Goal: Task Accomplishment & Management: Manage account settings

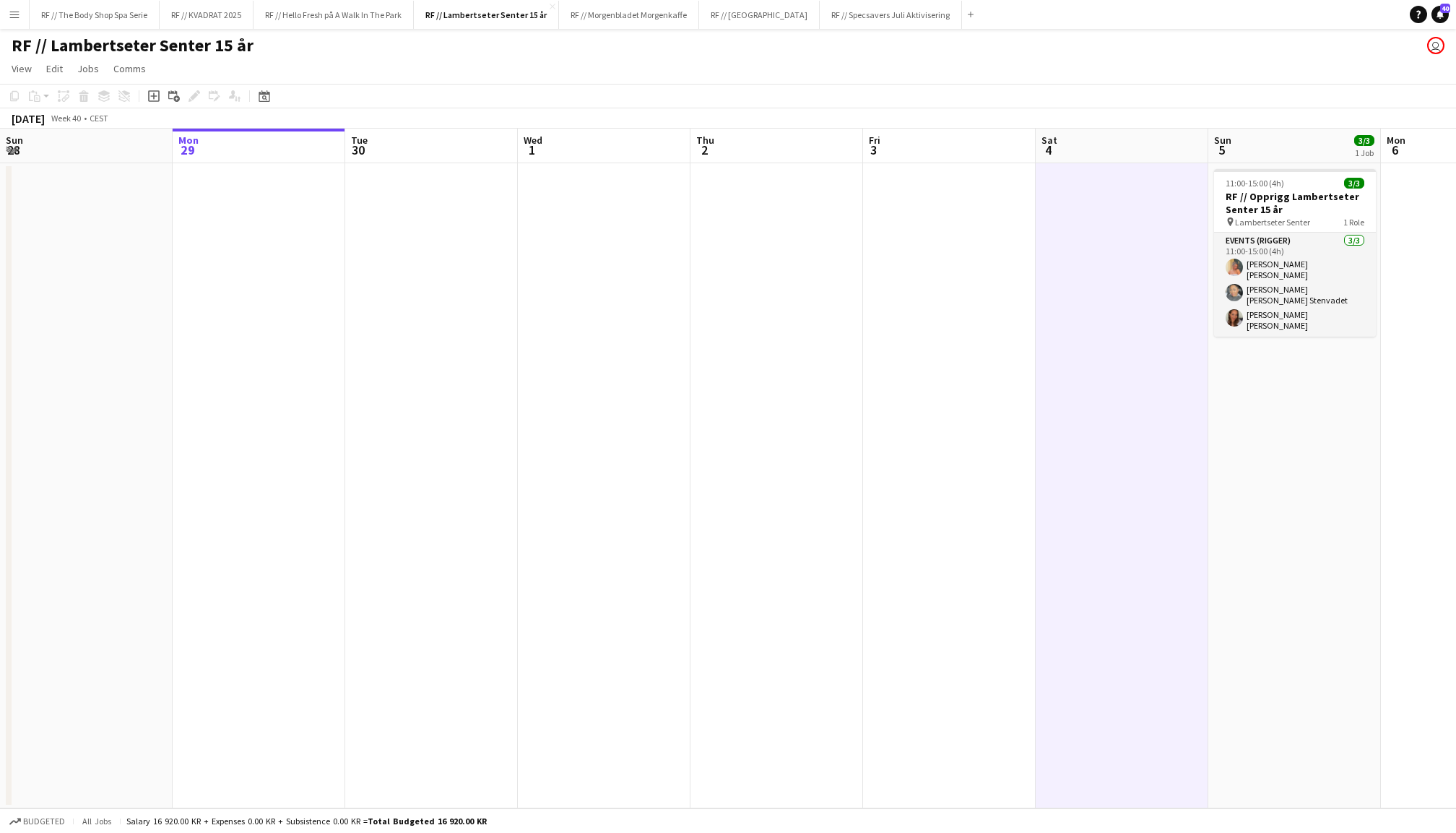
scroll to position [0, 292]
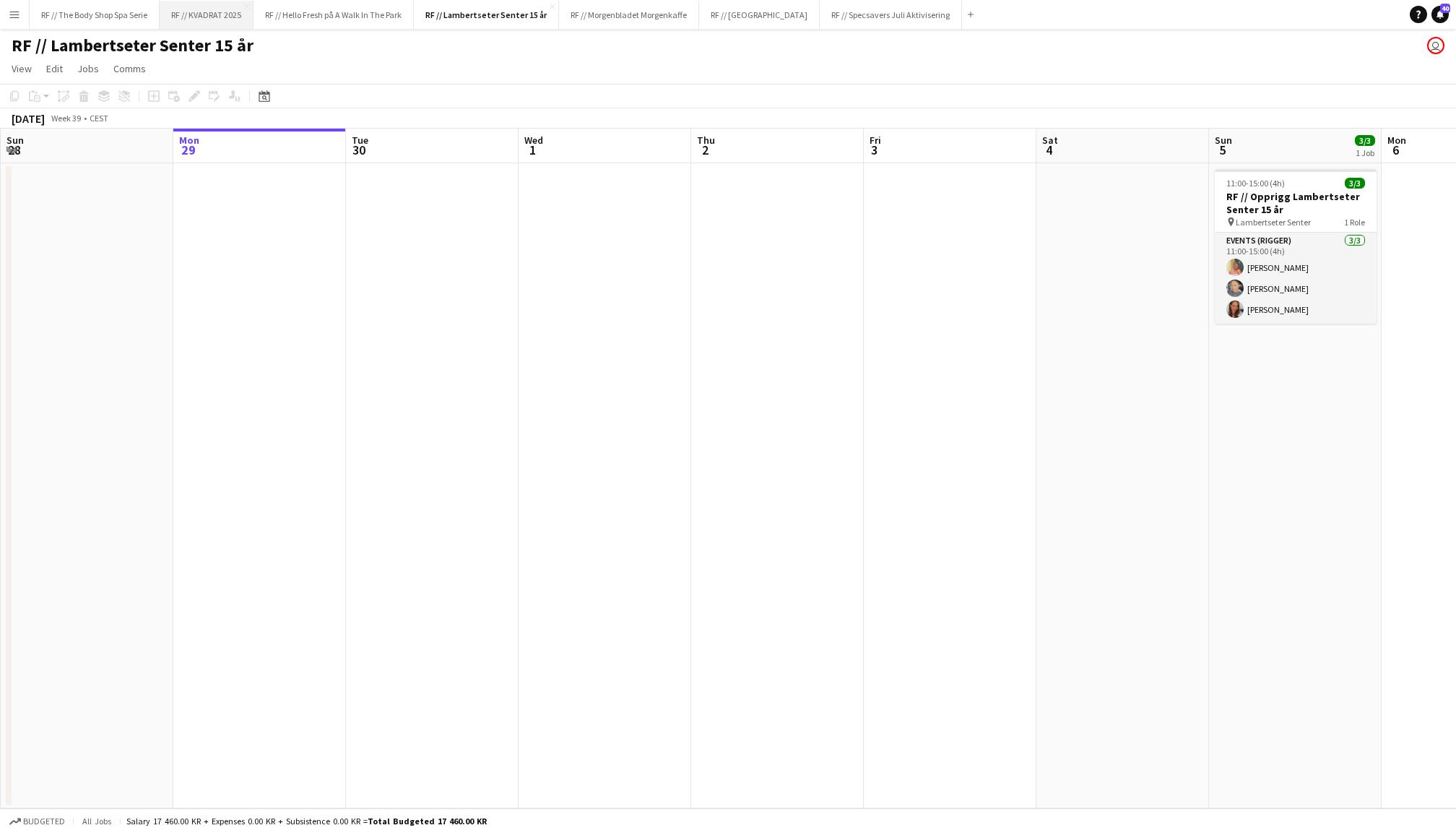
click at [233, 15] on button "RF // KVADRAT 2025 Close" at bounding box center [206, 15] width 94 height 28
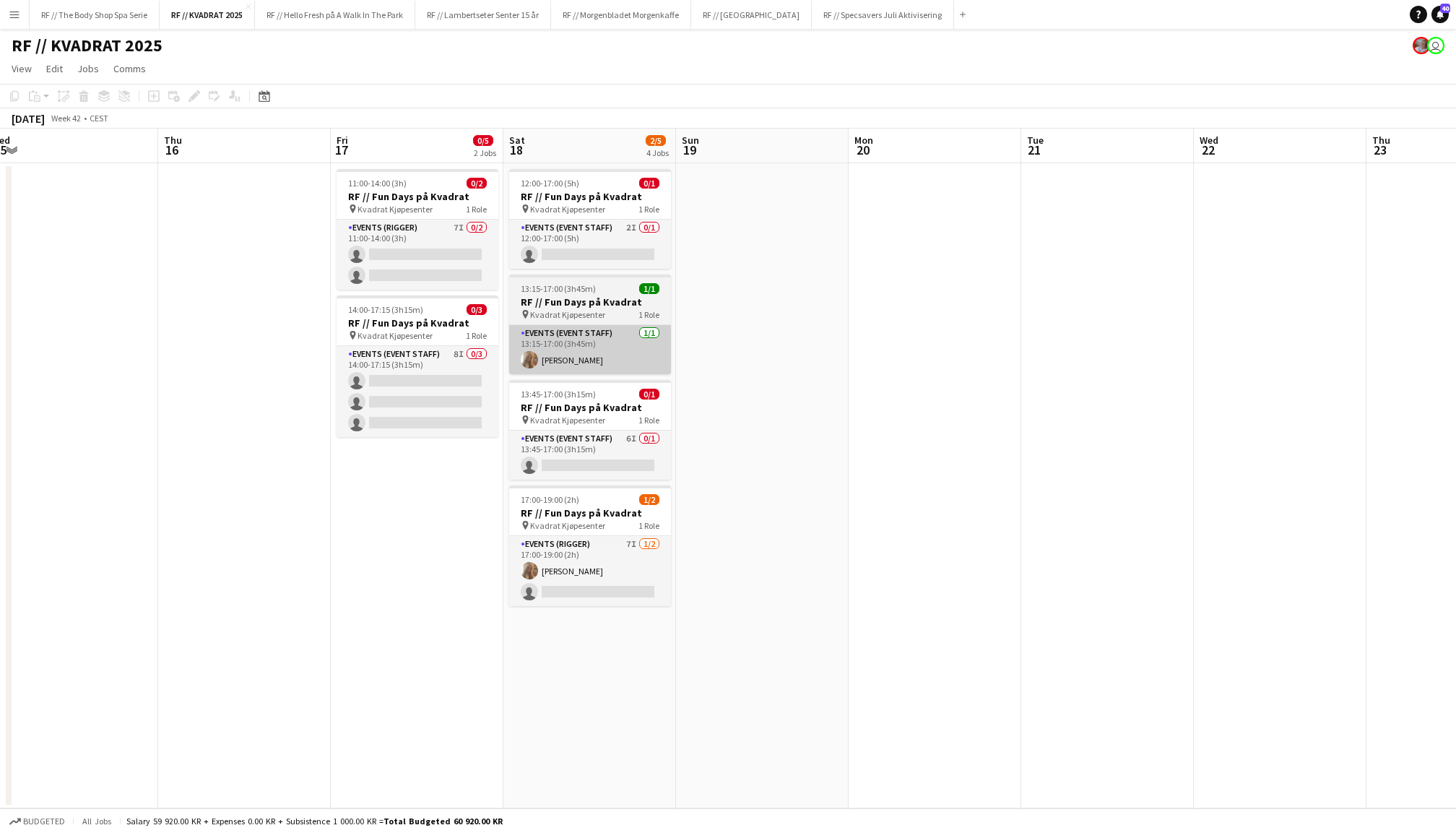
scroll to position [0, 535]
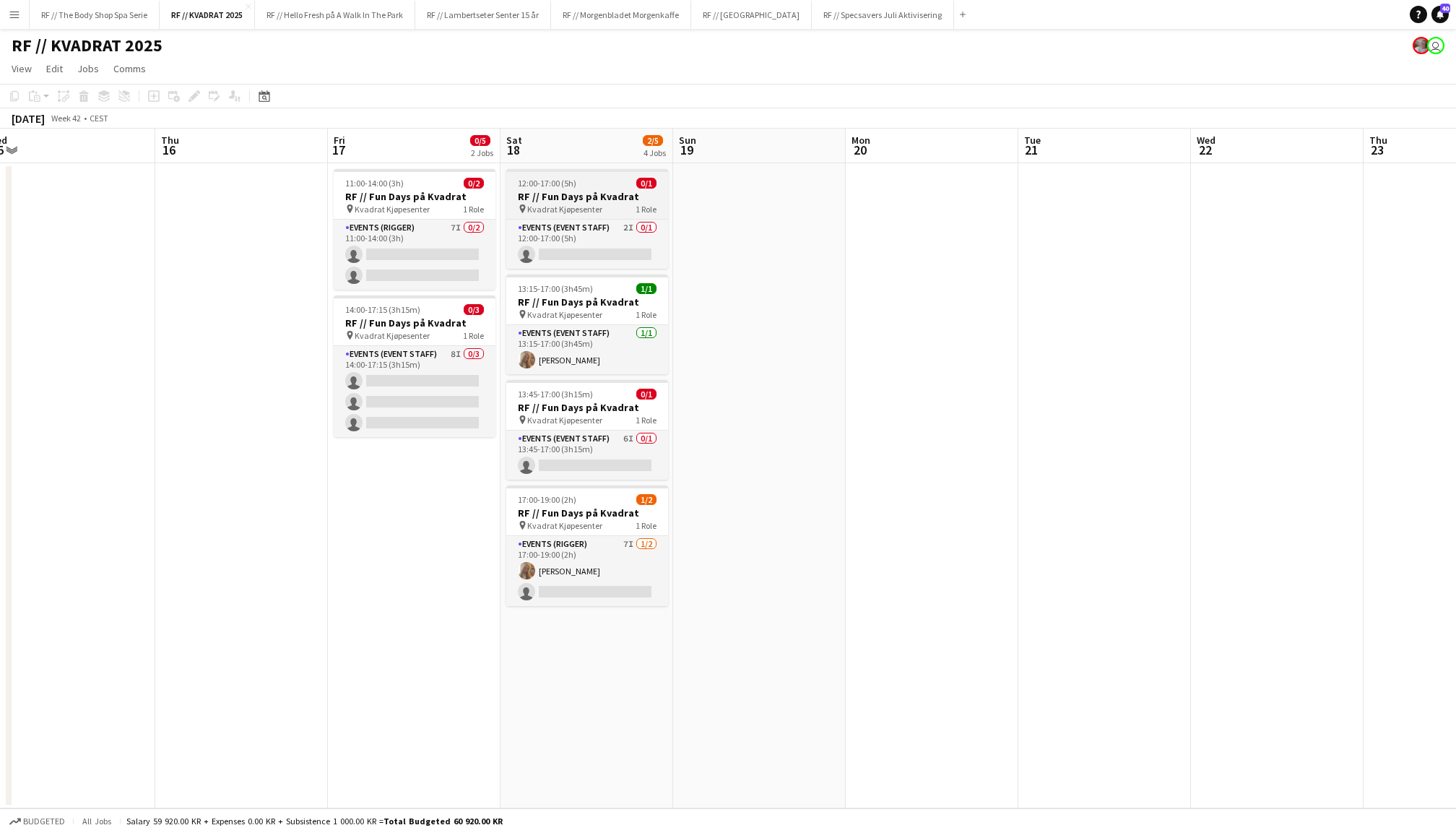
click at [583, 207] on span "Kvadrat Kjøpesenter" at bounding box center [565, 209] width 75 height 11
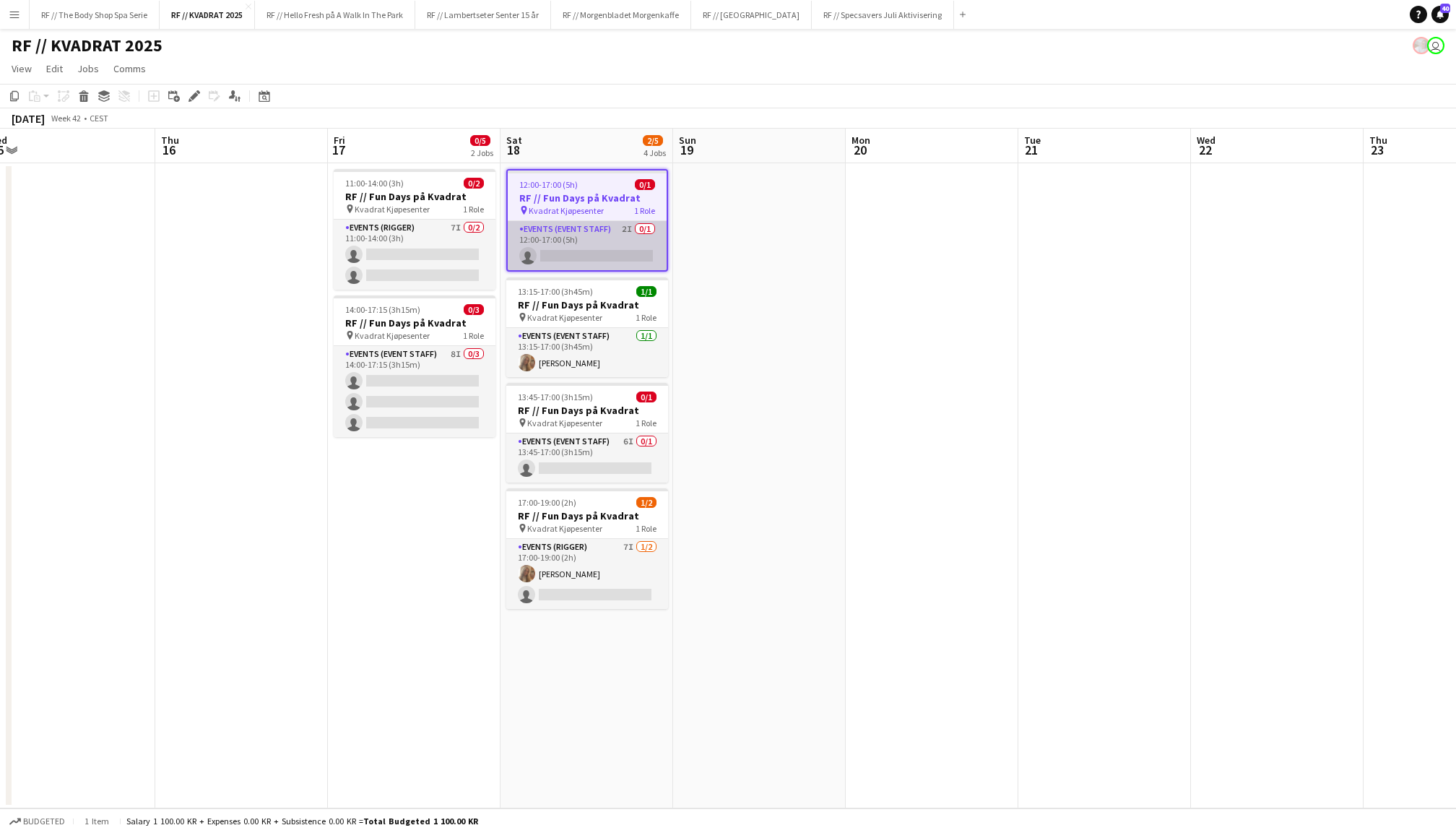
click at [585, 237] on app-card-role "Events (Event Staff) 2I 0/1 12:00-17:00 (5h) single-neutral-actions" at bounding box center [587, 245] width 159 height 49
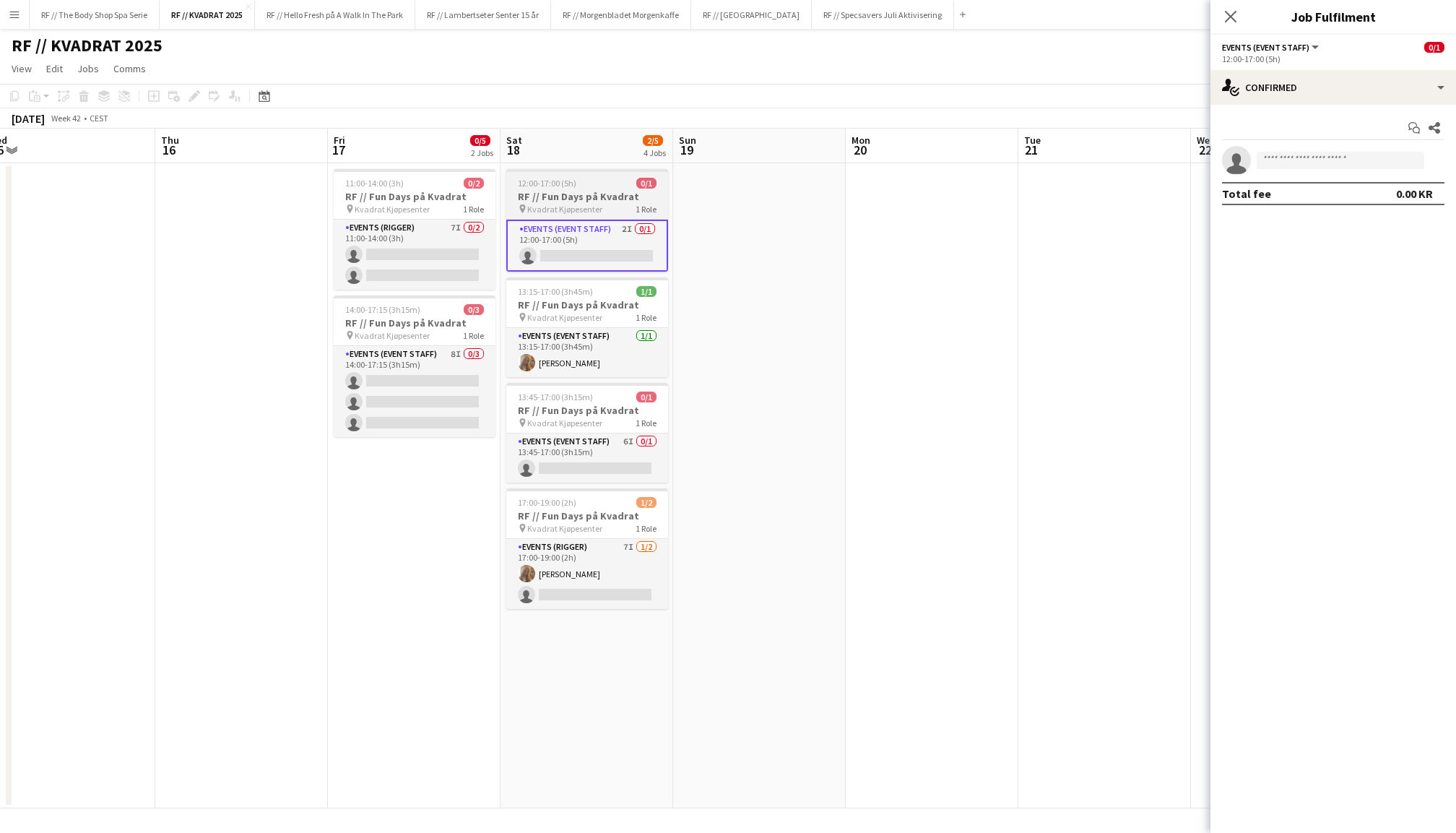
click at [585, 194] on h3 "RF // Fun Days på Kvadrat" at bounding box center [587, 197] width 162 height 13
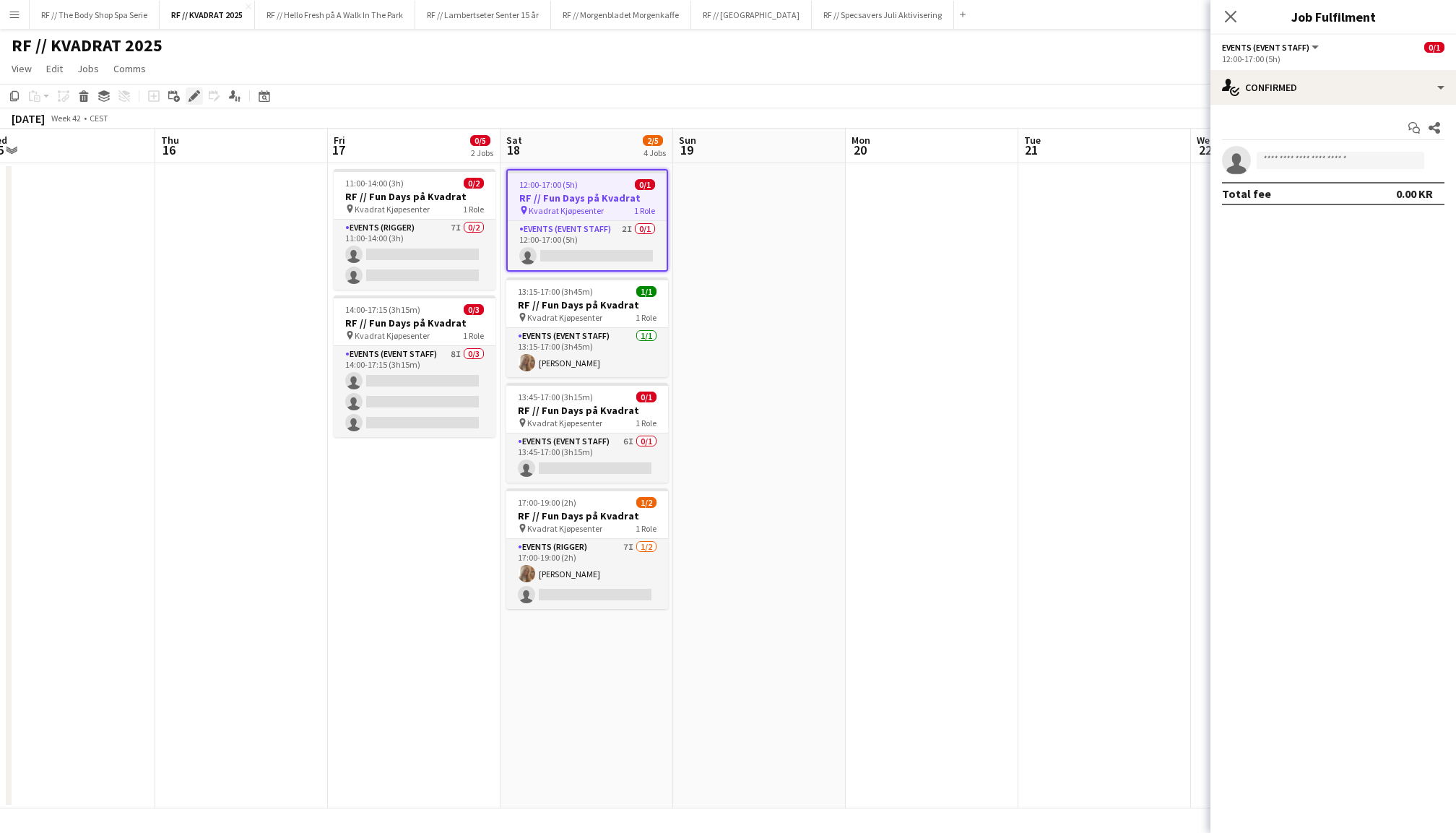
click at [189, 93] on icon "Edit" at bounding box center [194, 96] width 12 height 12
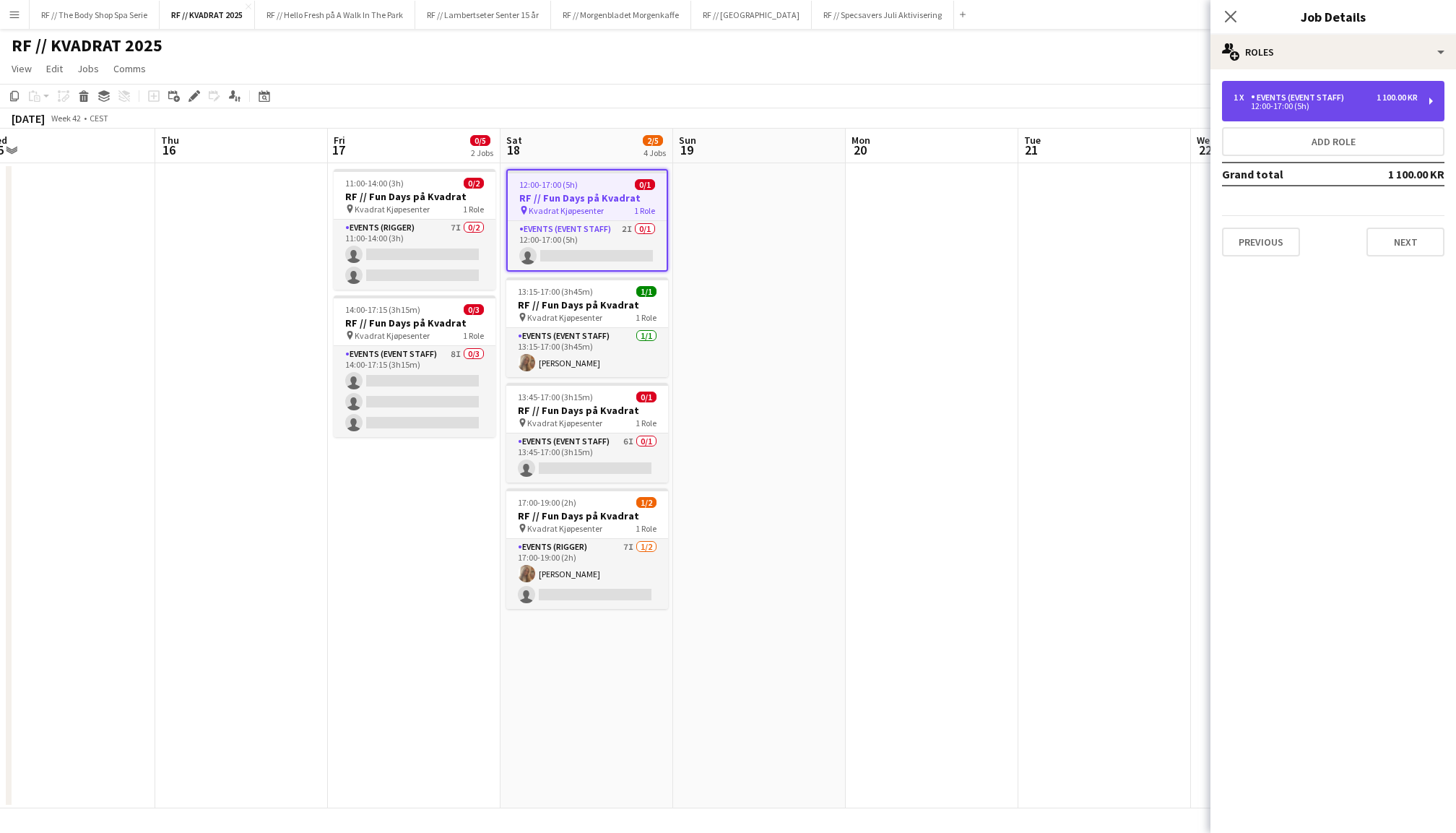
click at [1323, 97] on div "Events (Event Staff)" at bounding box center [1300, 98] width 99 height 10
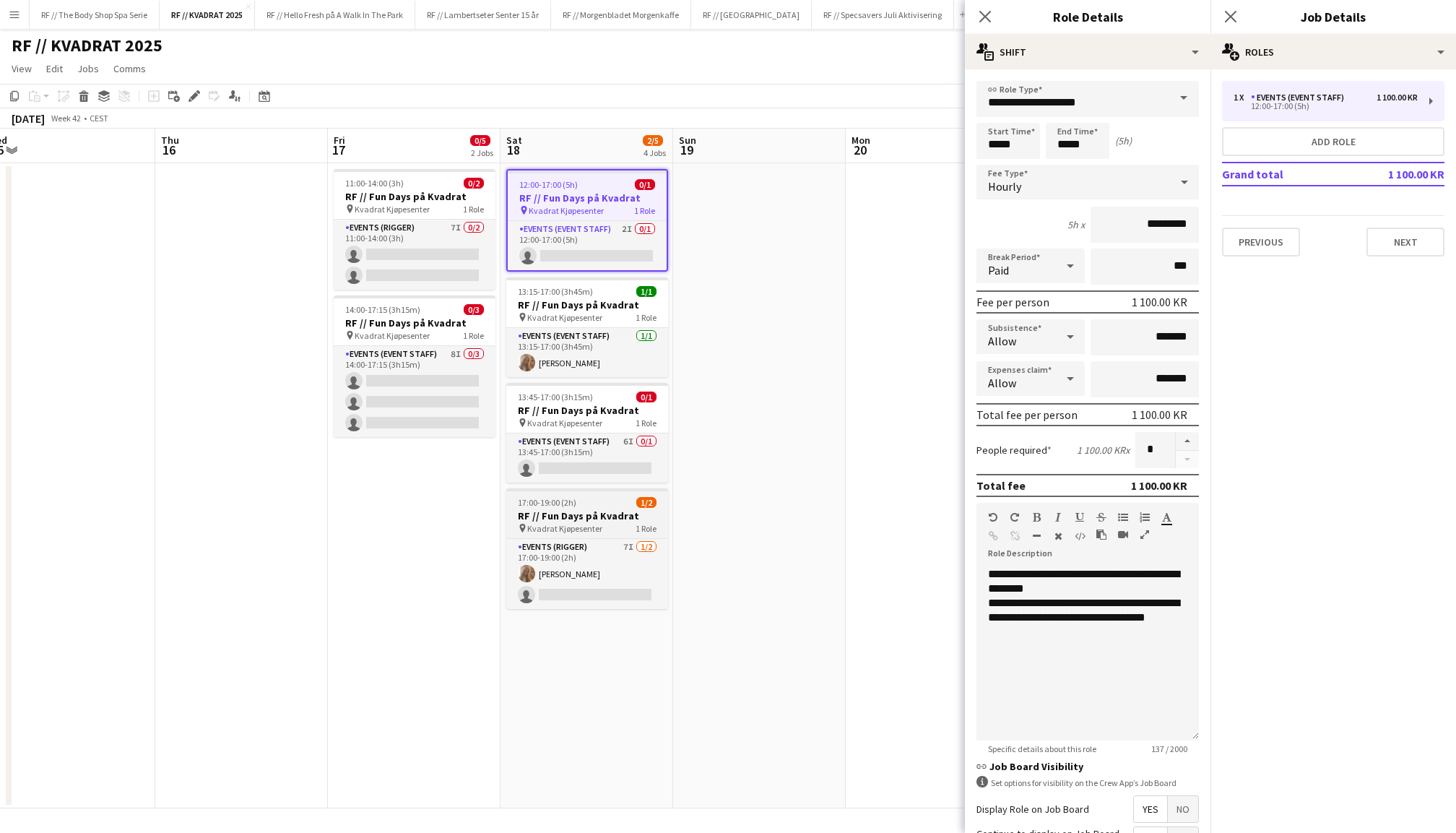
click at [604, 522] on div "pin Kvadrat Kjøpesenter 1 Role" at bounding box center [587, 528] width 162 height 12
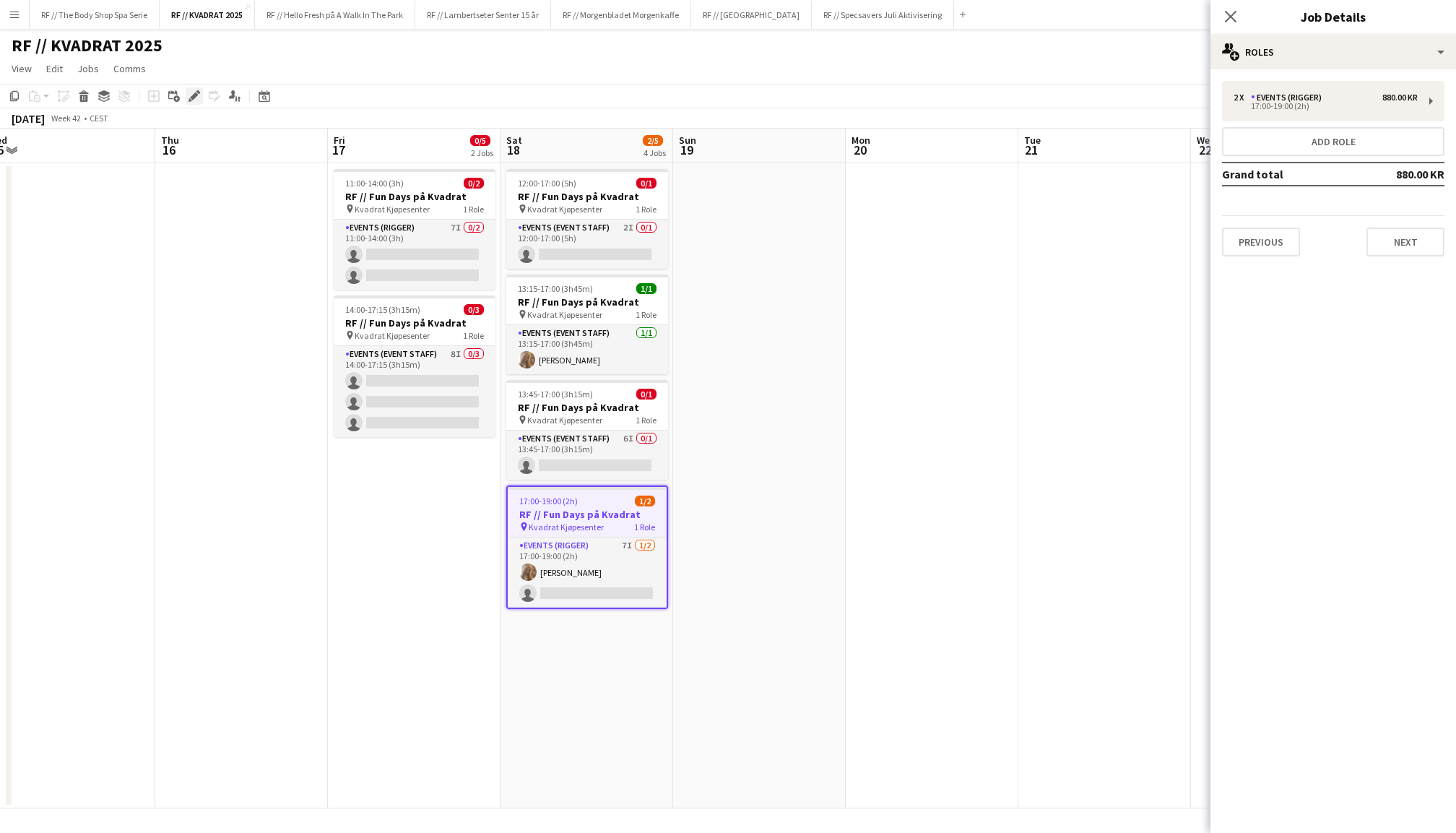
click at [198, 95] on icon "Edit" at bounding box center [194, 96] width 12 height 12
click at [1339, 109] on div "17:00-19:00 (2h)" at bounding box center [1325, 105] width 184 height 7
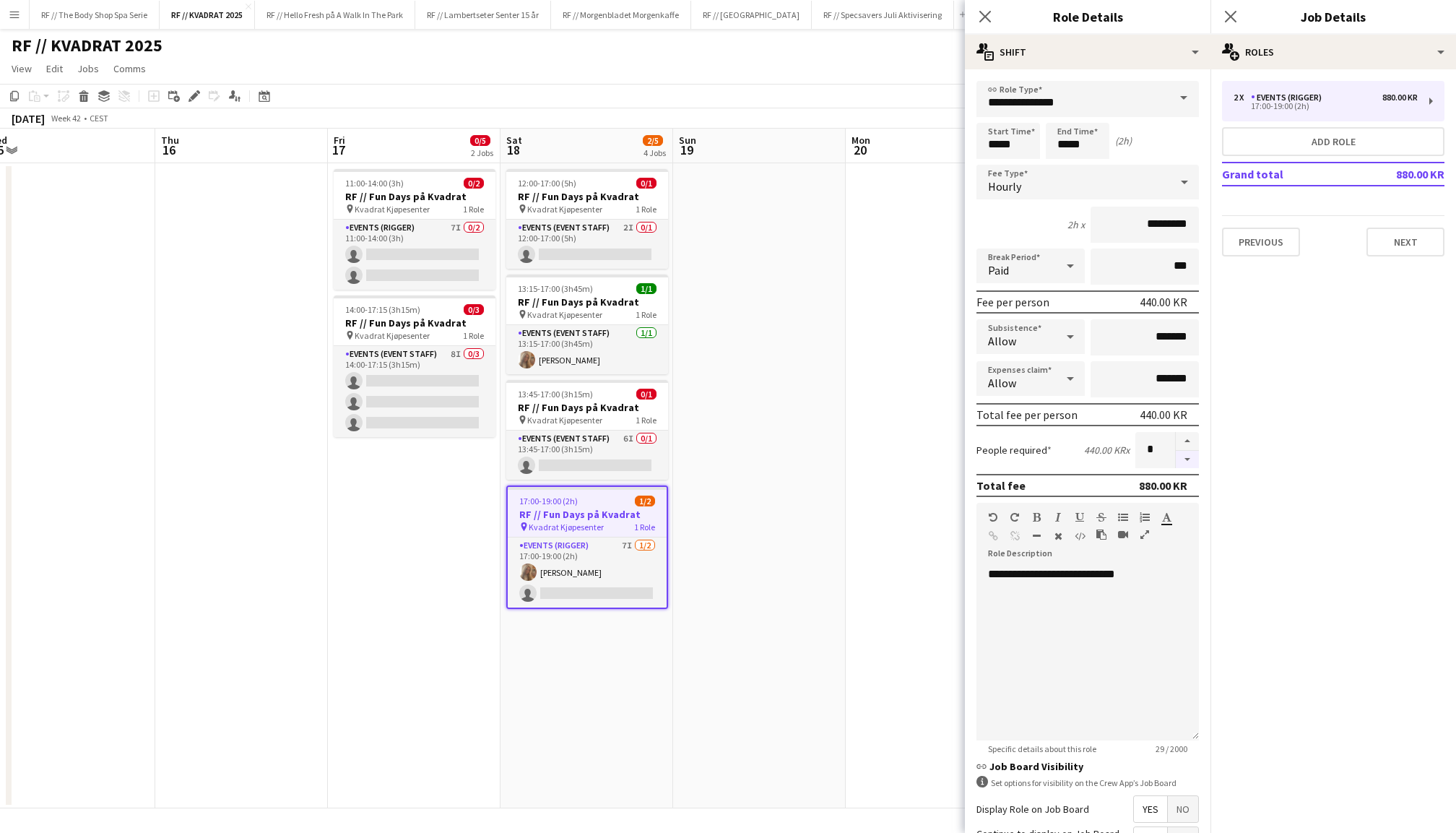
click at [1186, 460] on button "button" at bounding box center [1187, 459] width 23 height 18
type input "*"
click at [1231, 17] on icon at bounding box center [1230, 16] width 13 height 13
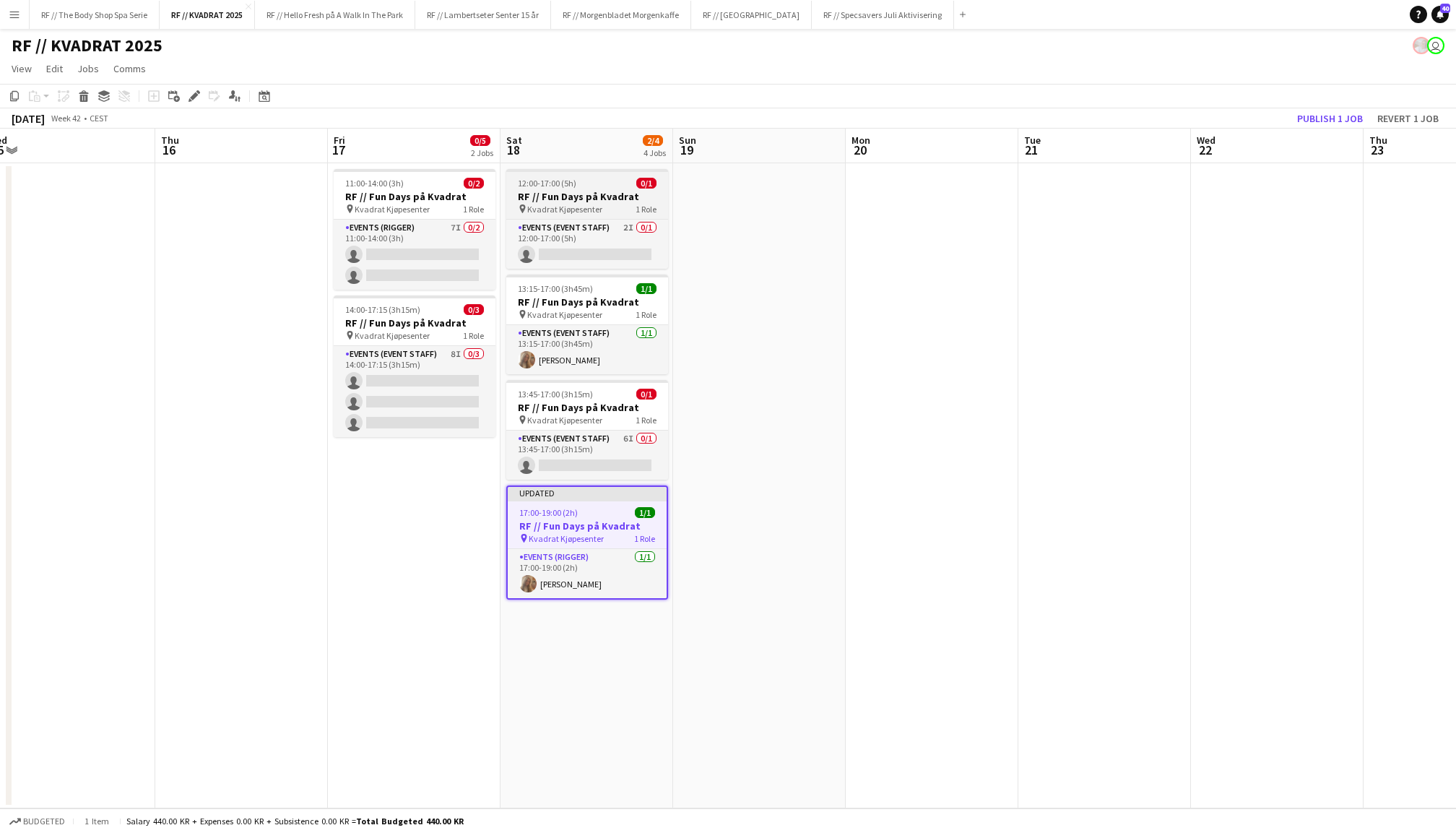
click at [596, 175] on app-job-card "12:00-17:00 (5h) 0/1 RF // Fun Days på Kvadrat pin Kvadrat Kjøpesenter 1 Role E…" at bounding box center [587, 219] width 162 height 100
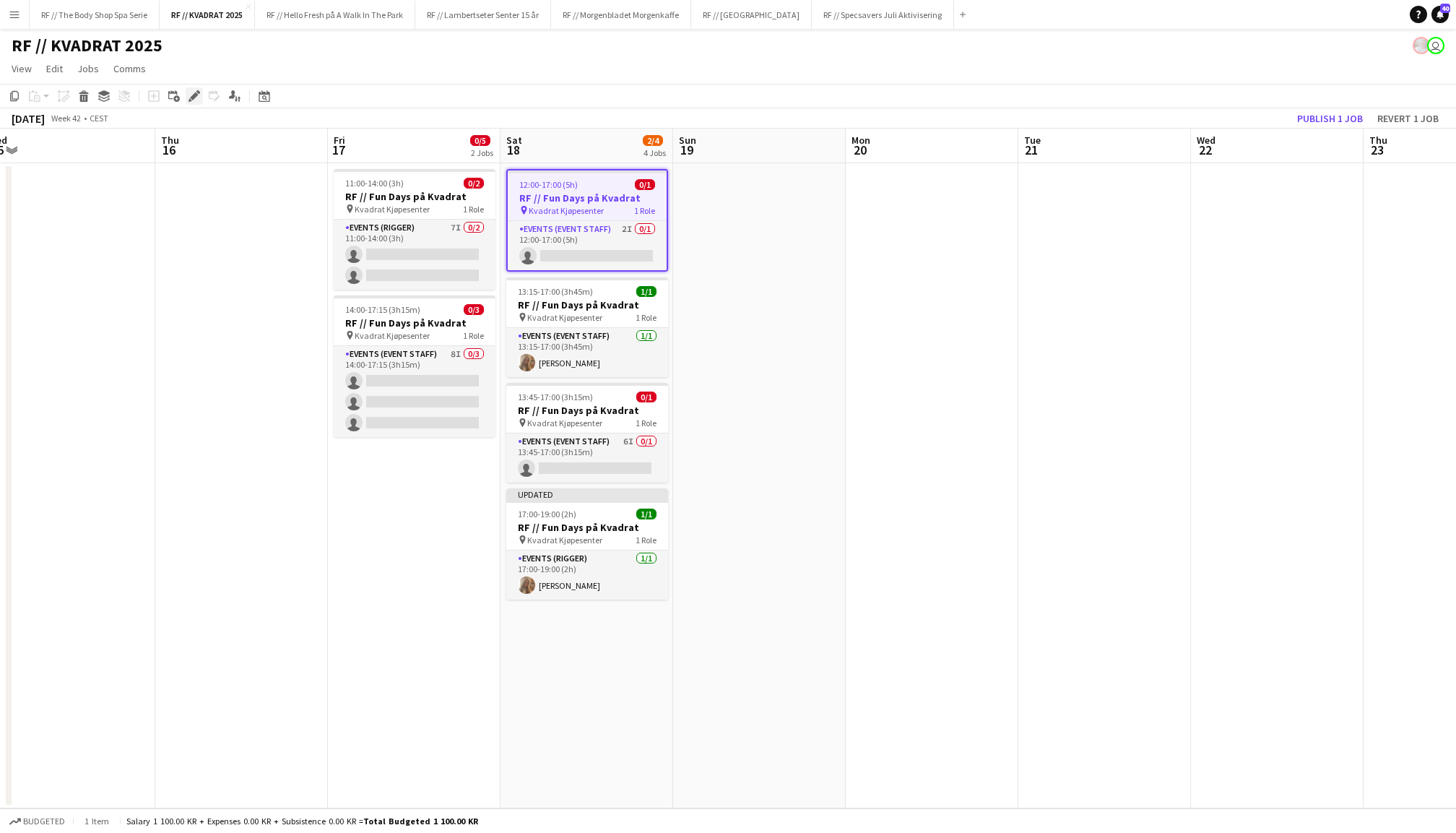
click at [197, 96] on icon "Edit" at bounding box center [194, 96] width 12 height 12
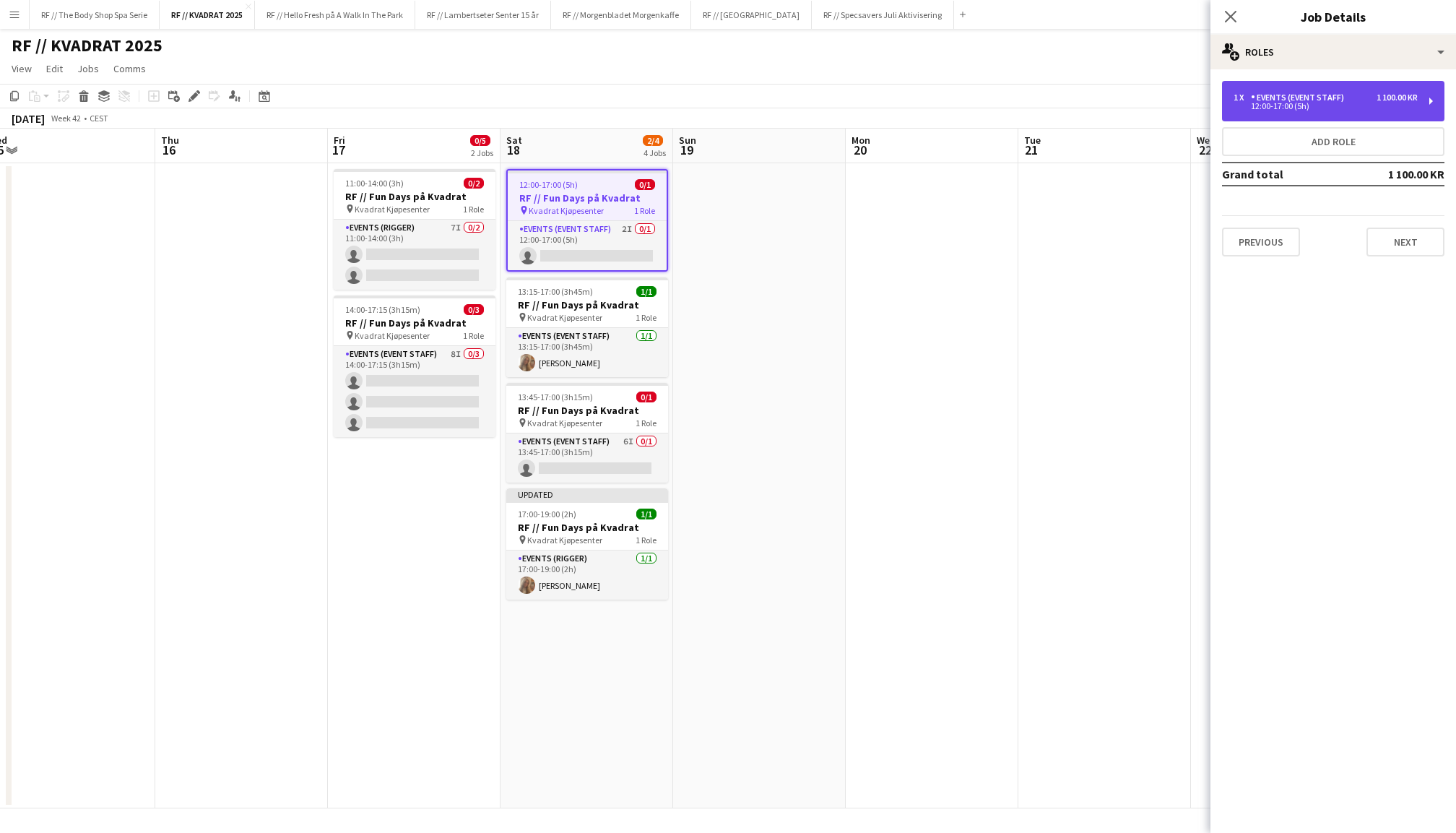
click at [1342, 94] on div "Events (Event Staff)" at bounding box center [1300, 98] width 99 height 10
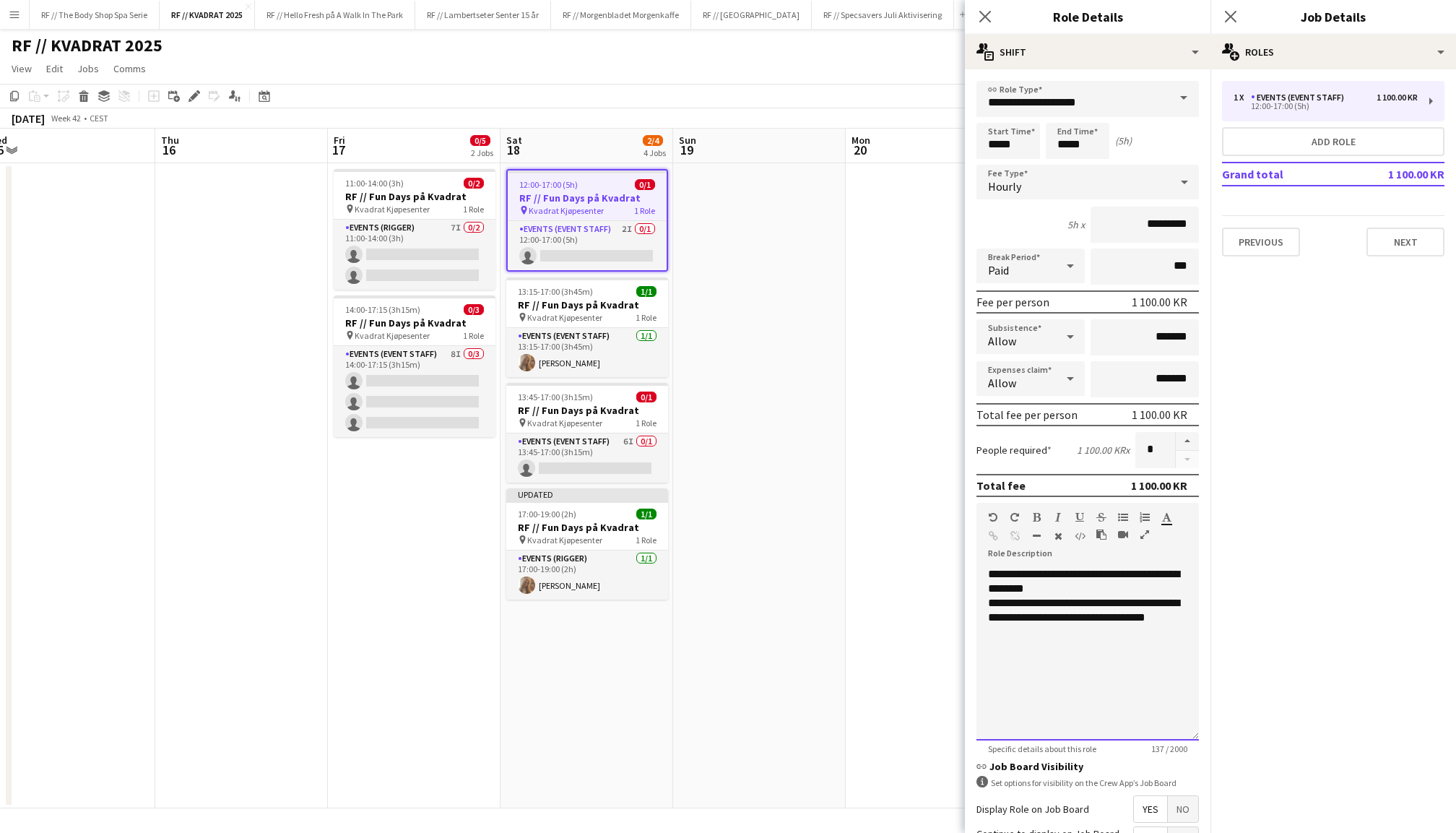
click at [1105, 632] on div "**********" at bounding box center [1087, 654] width 222 height 174
click at [1081, 576] on span "**********" at bounding box center [1083, 581] width 191 height 25
click at [1075, 590] on div "**********" at bounding box center [1088, 581] width 200 height 29
click at [1087, 643] on div "**********" at bounding box center [1087, 654] width 222 height 174
click at [1230, 17] on icon at bounding box center [1230, 16] width 13 height 13
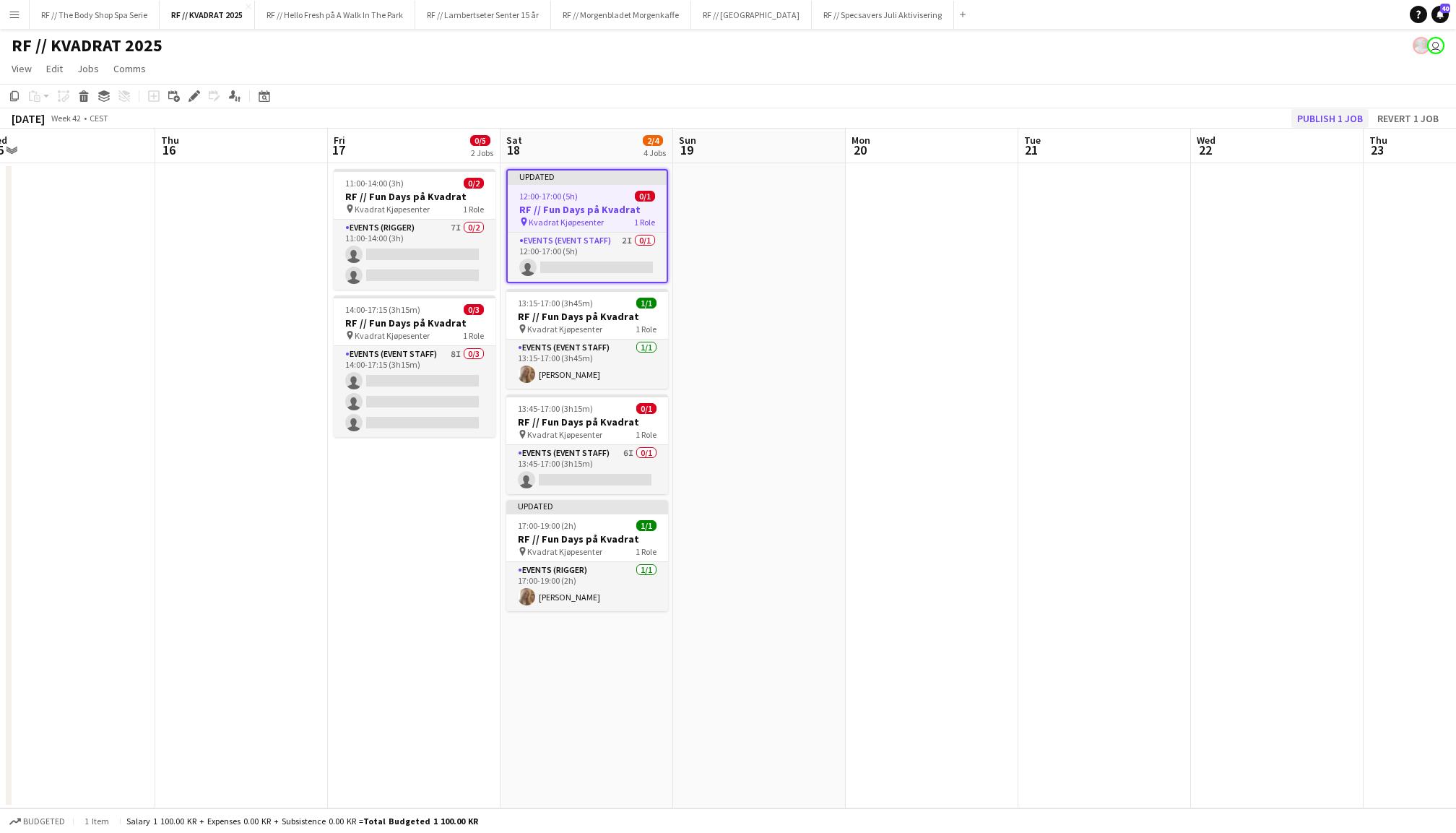
click at [1323, 117] on button "Publish 1 job" at bounding box center [1330, 119] width 77 height 19
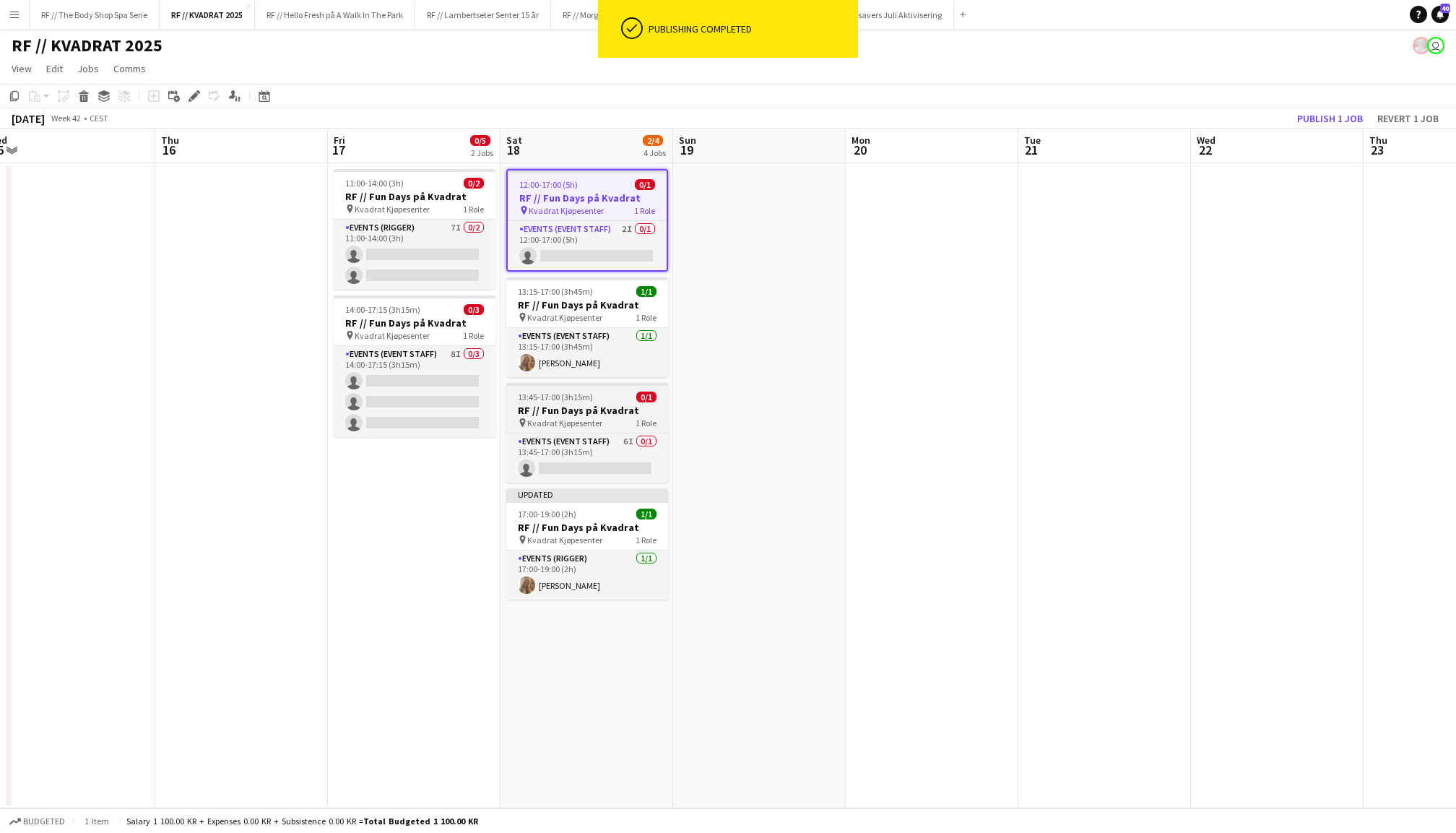
click at [593, 396] on div "13:45-17:00 (3h15m) 0/1" at bounding box center [587, 397] width 162 height 11
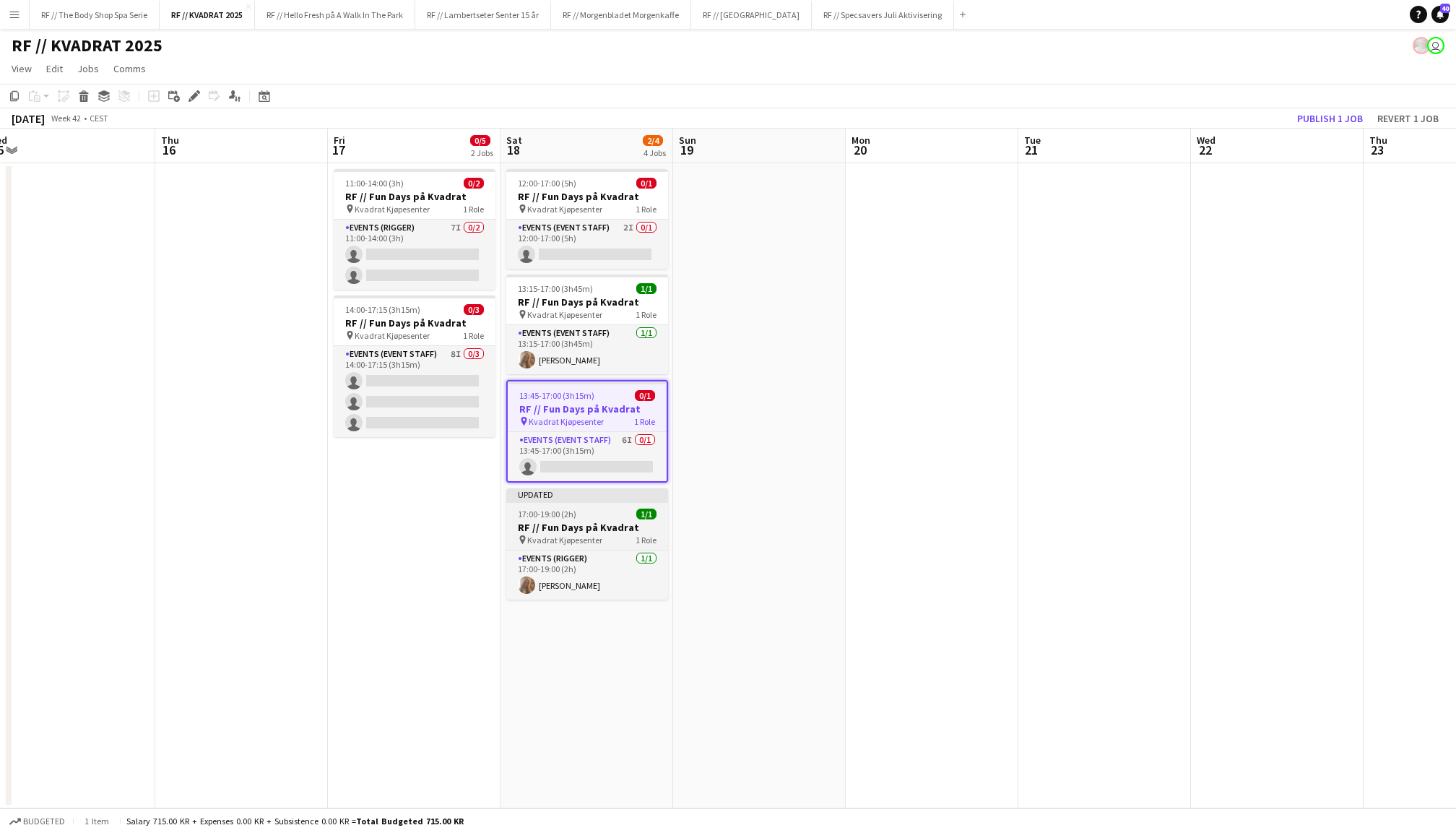
click at [609, 523] on h3 "RF // Fun Days på Kvadrat" at bounding box center [587, 527] width 162 height 13
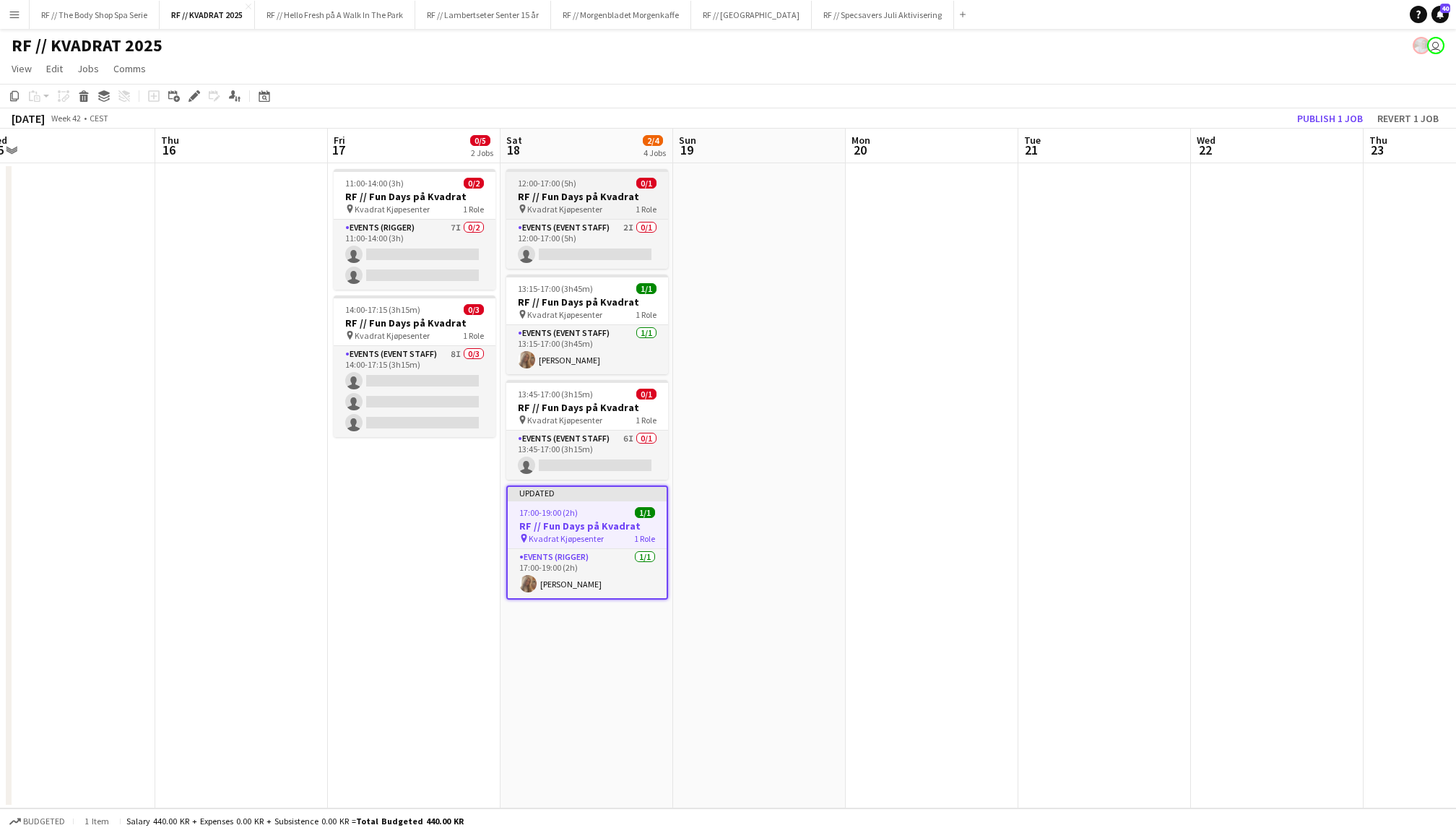
click at [593, 194] on h3 "RF // Fun Days på Kvadrat" at bounding box center [587, 197] width 162 height 13
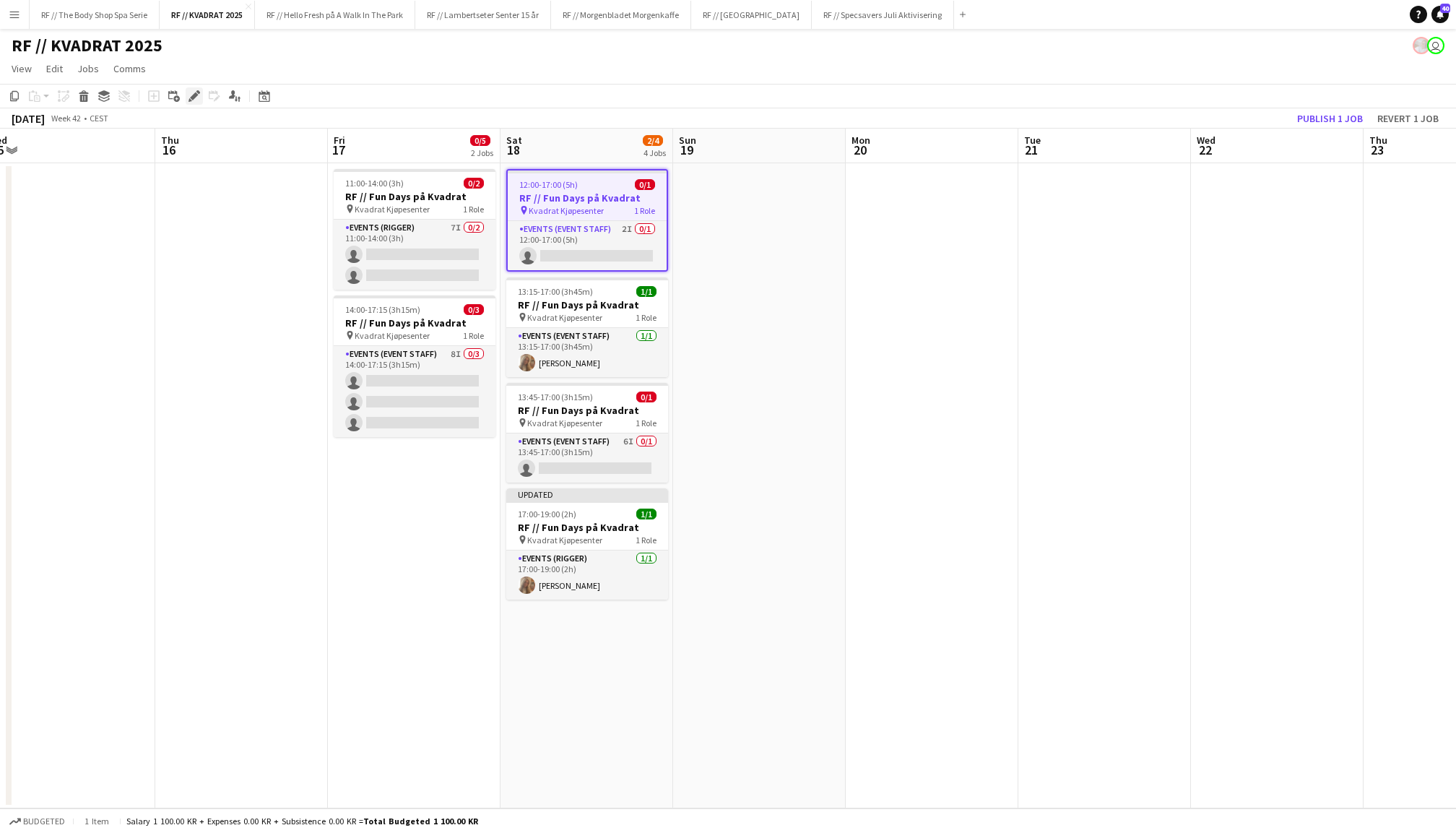
click at [189, 98] on icon "Edit" at bounding box center [194, 96] width 12 height 12
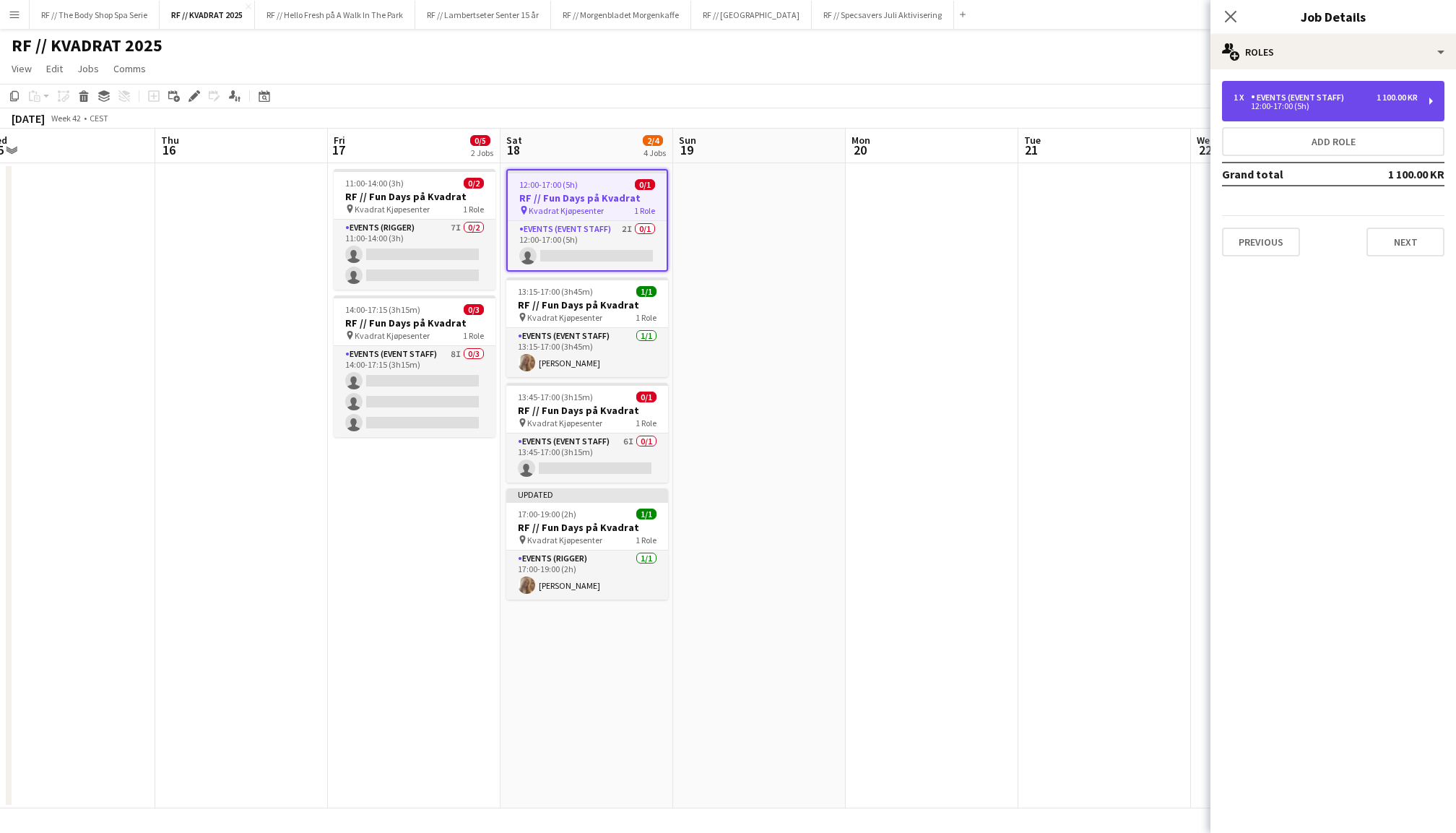
click at [1275, 94] on div "Events (Event Staff)" at bounding box center [1300, 98] width 99 height 10
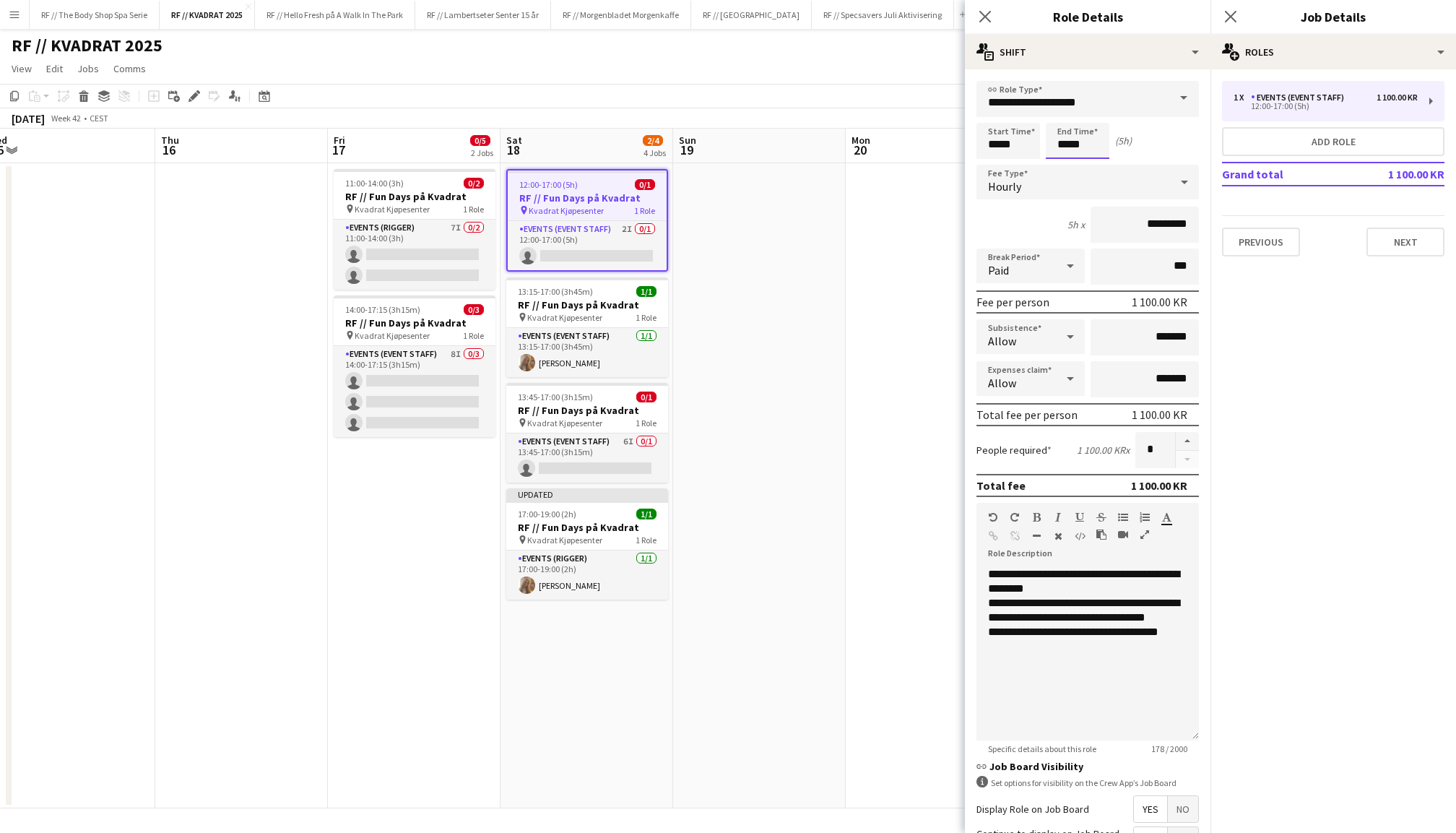
click at [1062, 149] on input "*****" at bounding box center [1077, 141] width 64 height 36
click at [1064, 109] on div at bounding box center [1063, 116] width 29 height 14
type input "*****"
click at [1064, 109] on div at bounding box center [1063, 116] width 29 height 14
click at [1234, 17] on icon "Close pop-in" at bounding box center [1230, 16] width 13 height 13
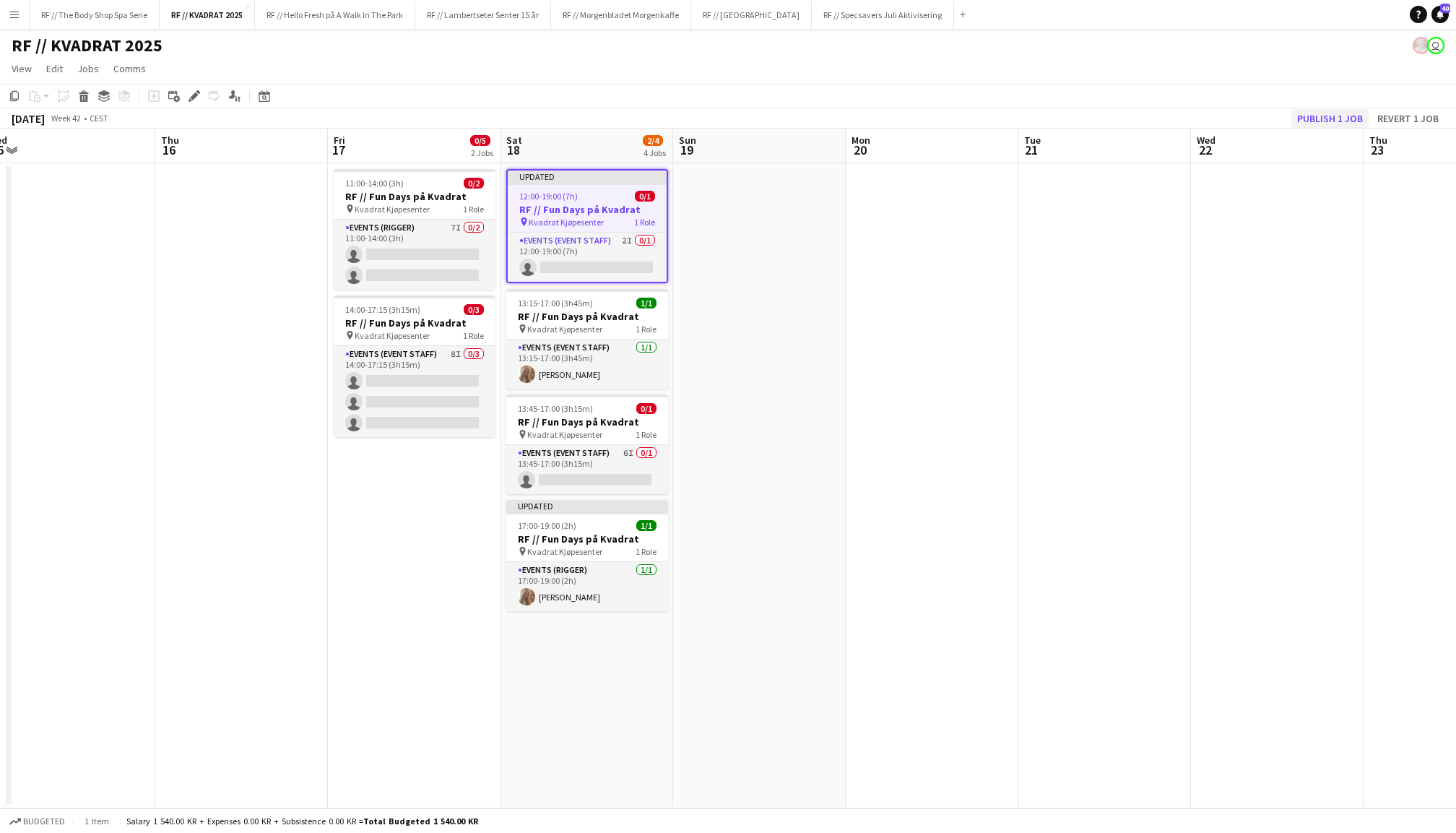
click at [1322, 120] on button "Publish 1 job" at bounding box center [1330, 119] width 77 height 19
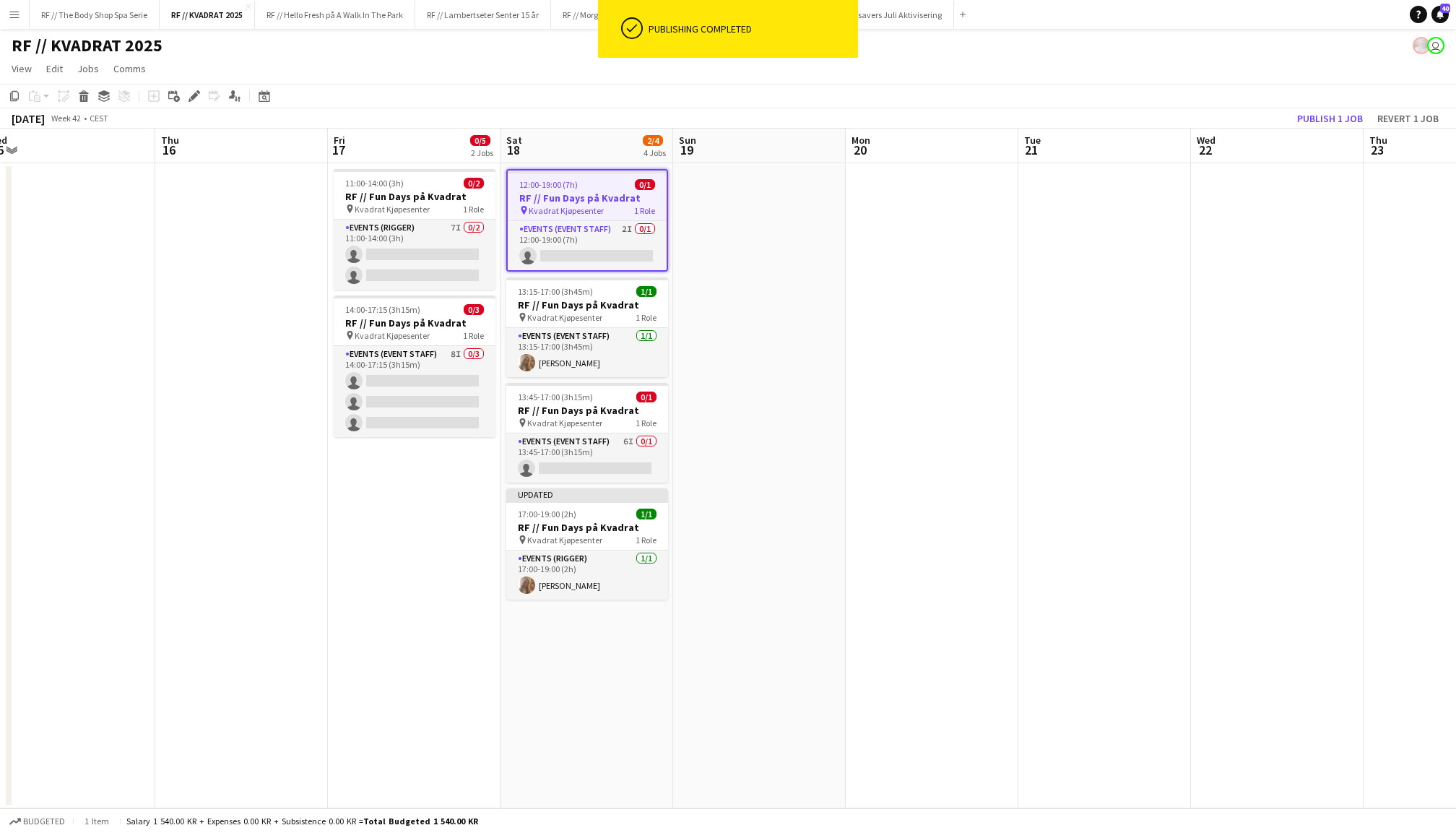
click at [862, 389] on app-date-cell at bounding box center [932, 486] width 173 height 645
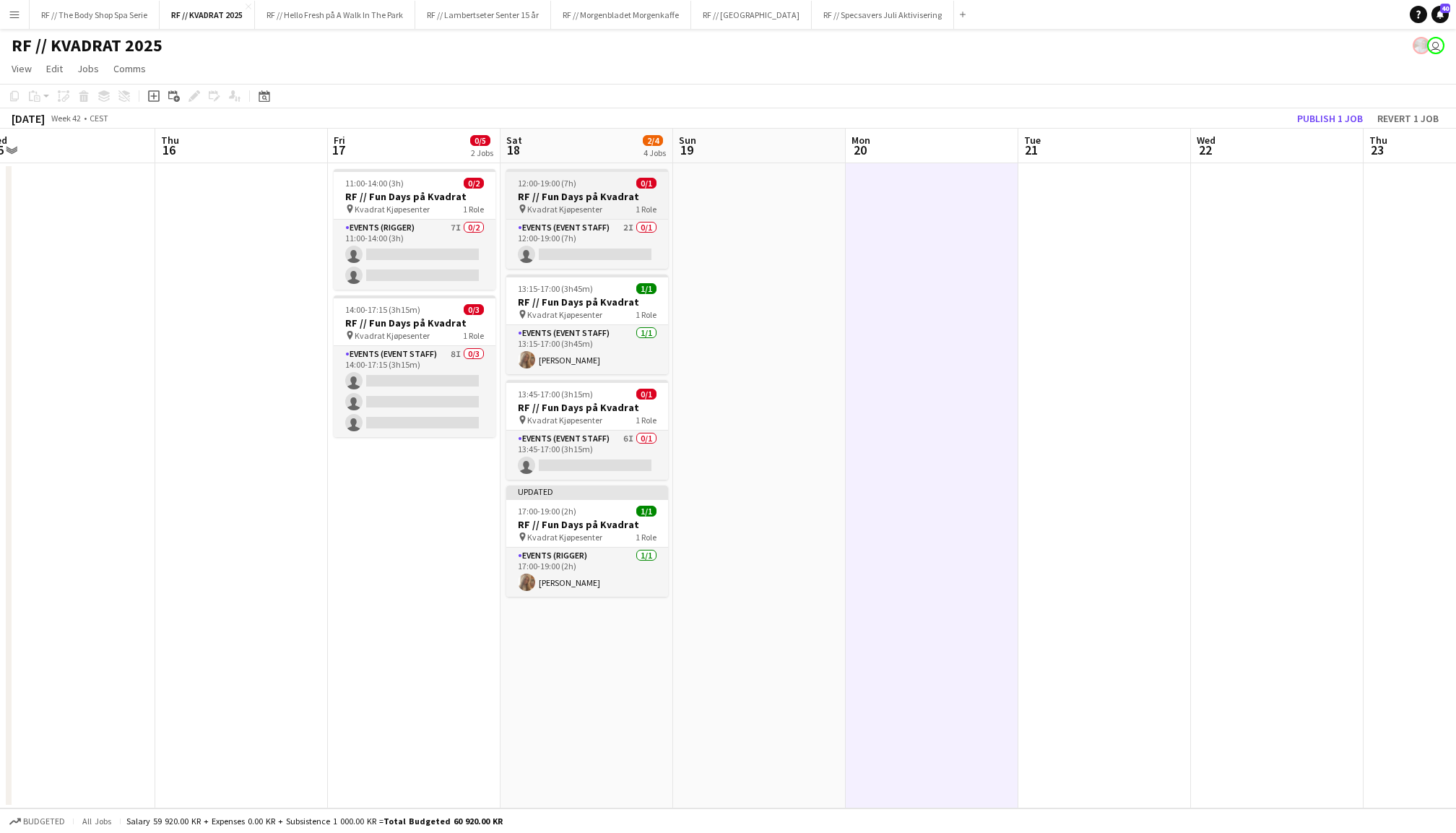
click at [587, 188] on div "12:00-19:00 (7h) 0/1" at bounding box center [587, 183] width 162 height 11
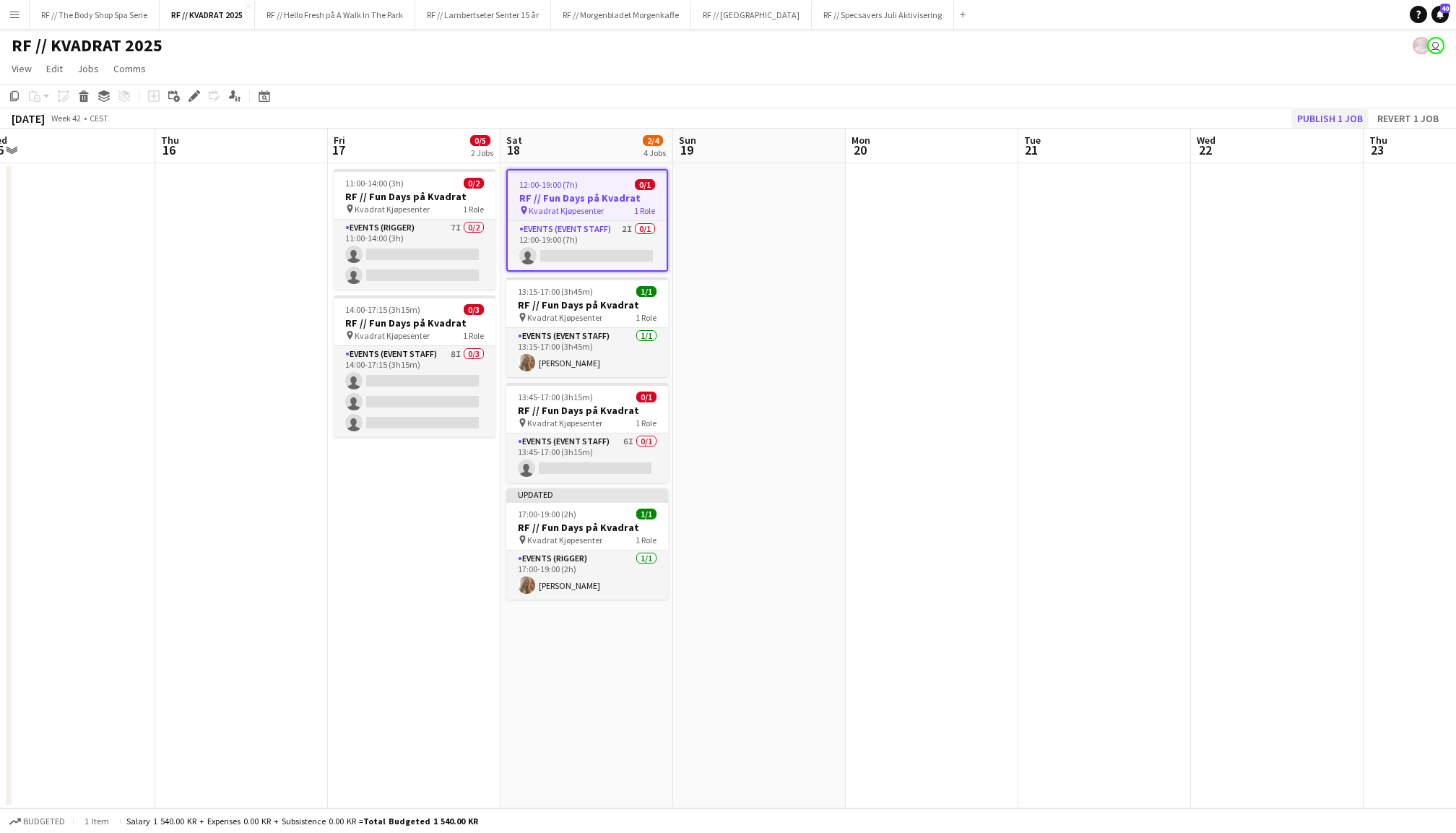
click at [1350, 112] on button "Publish 1 job" at bounding box center [1330, 119] width 77 height 19
click at [1023, 307] on app-date-cell at bounding box center [1105, 486] width 173 height 645
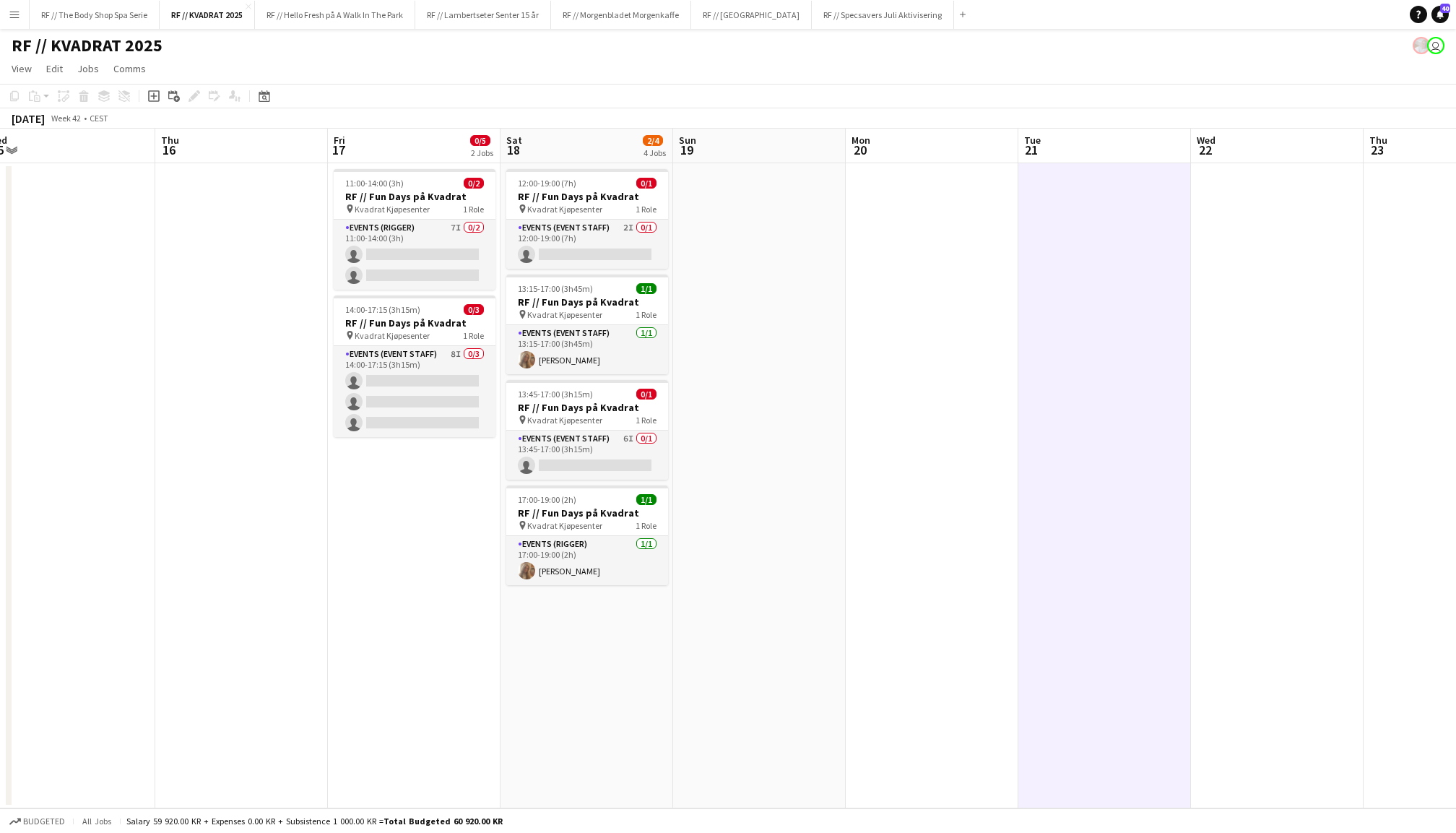
click at [933, 307] on app-date-cell at bounding box center [932, 486] width 173 height 645
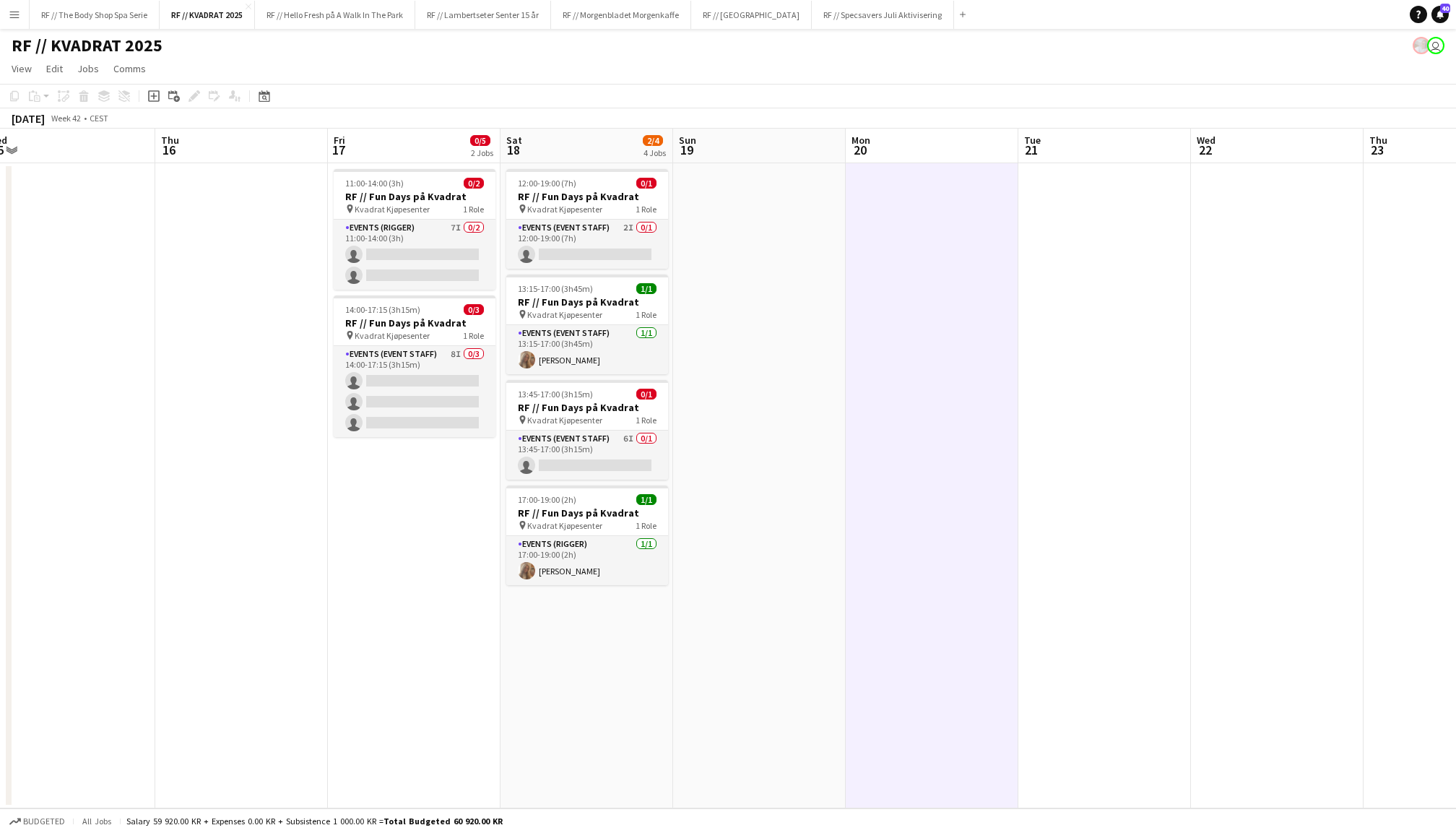
click at [789, 308] on app-date-cell at bounding box center [759, 486] width 173 height 645
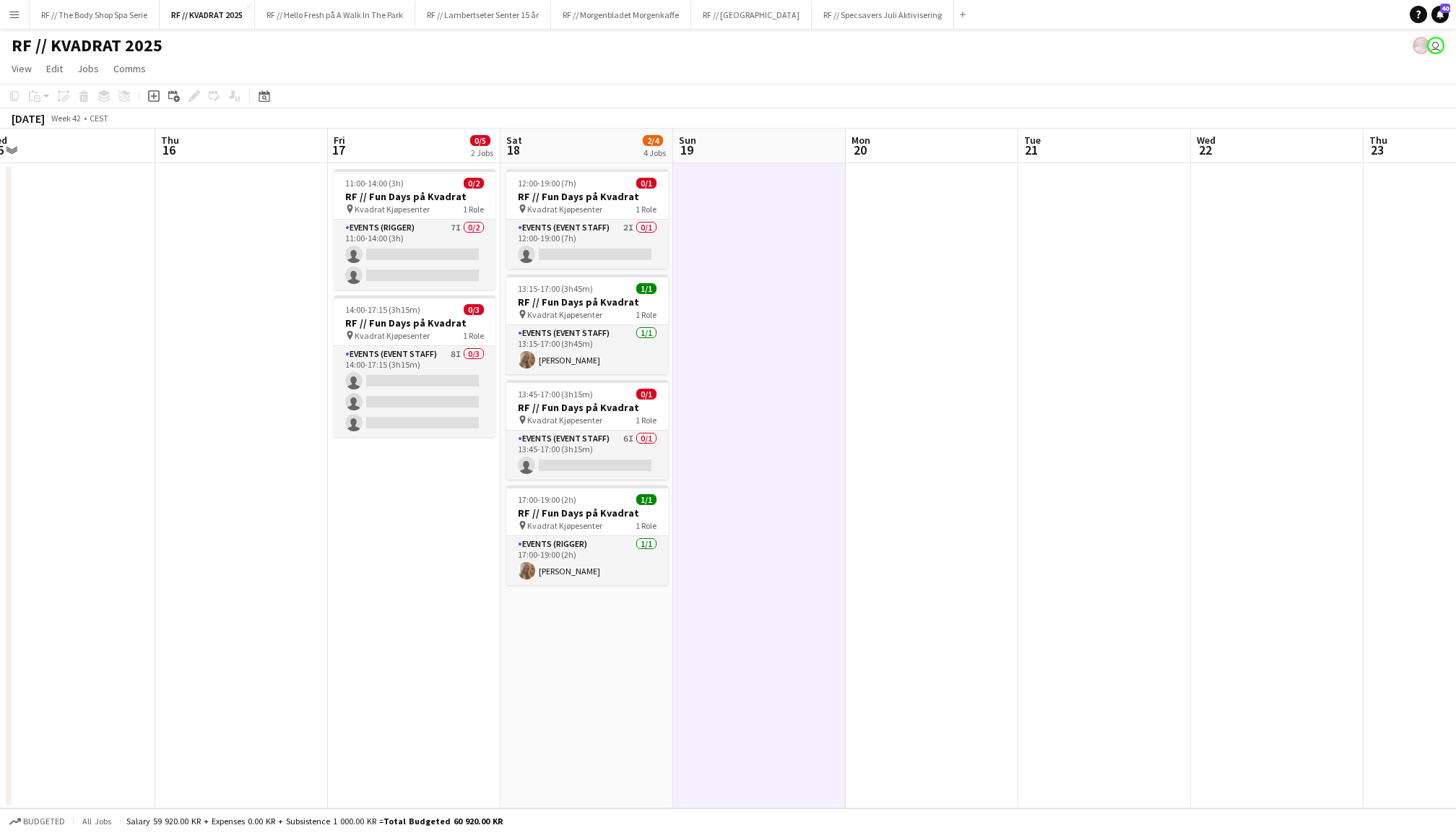
click at [236, 392] on app-date-cell at bounding box center [242, 486] width 173 height 645
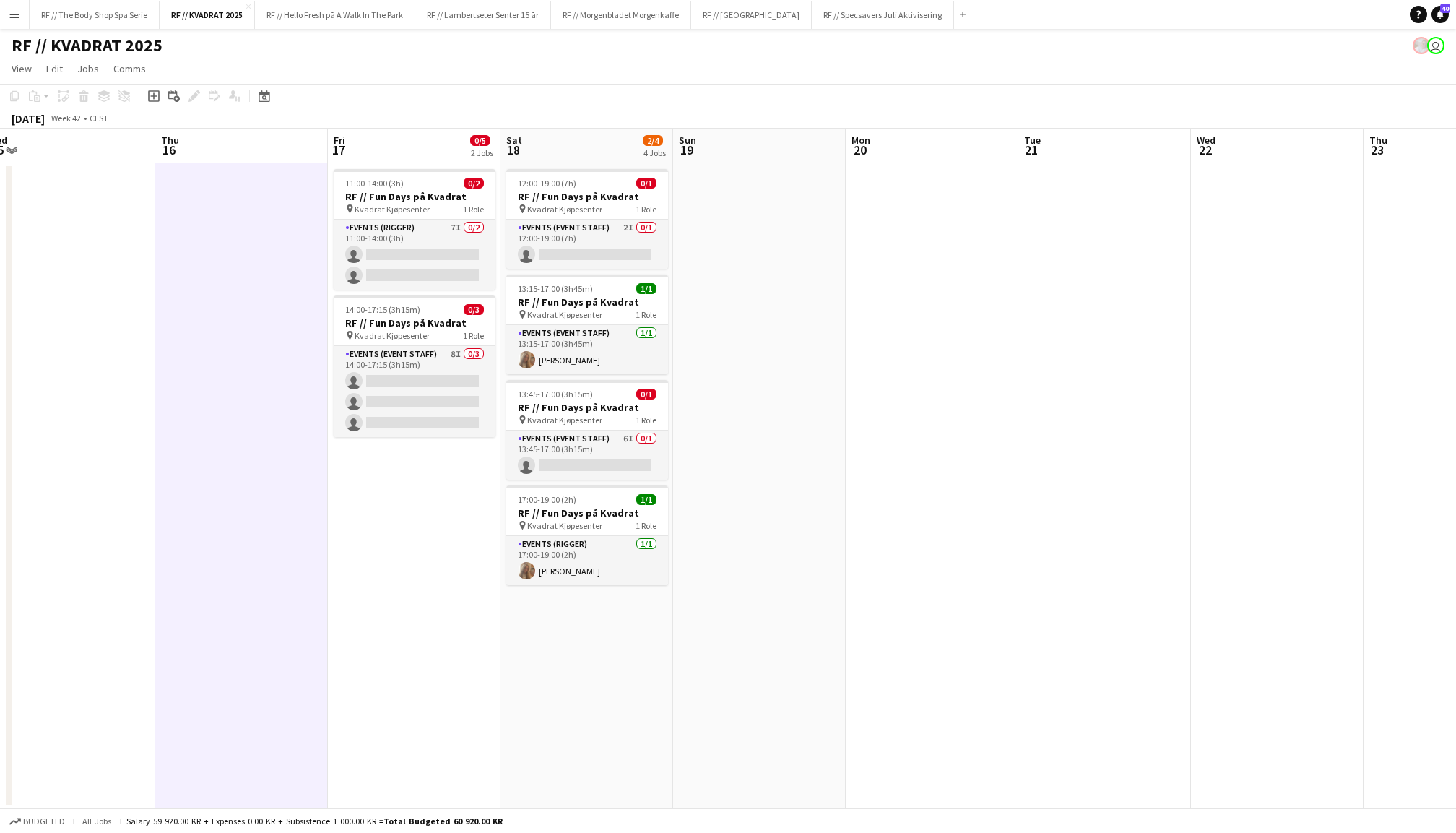
click at [91, 386] on app-date-cell at bounding box center [69, 486] width 173 height 645
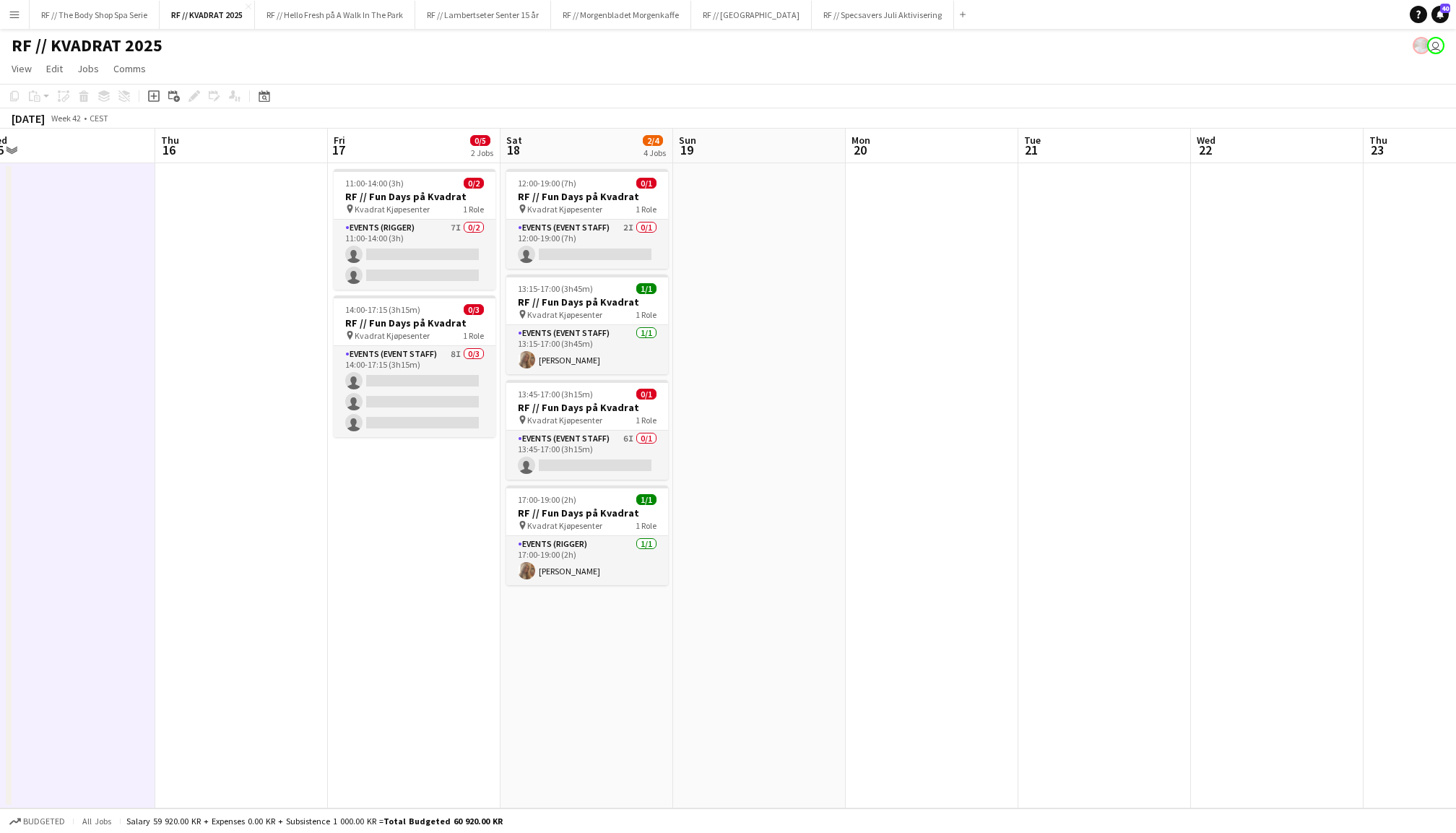
click at [248, 374] on app-date-cell at bounding box center [242, 486] width 173 height 645
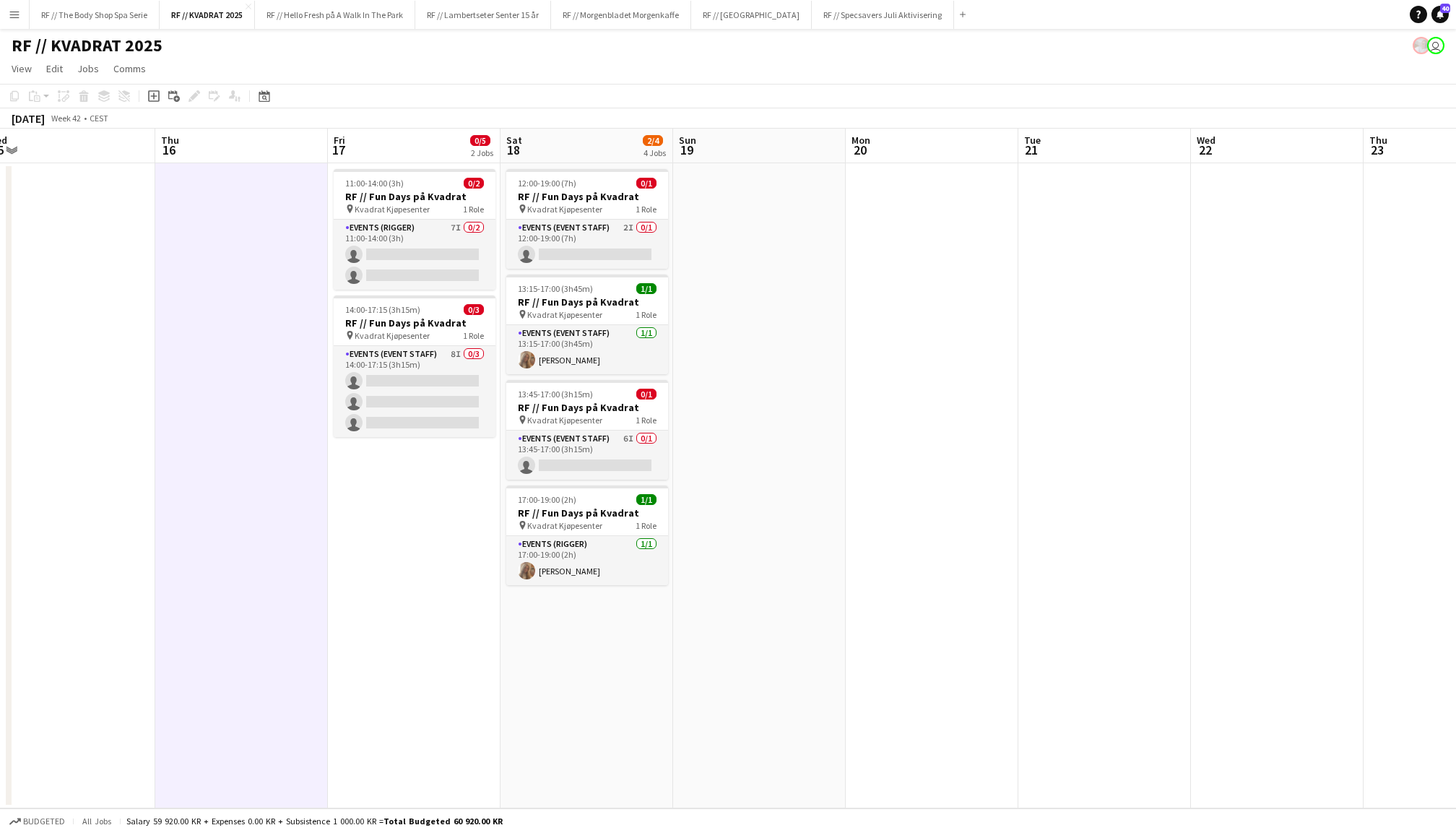
click at [1159, 313] on app-date-cell at bounding box center [1105, 486] width 173 height 645
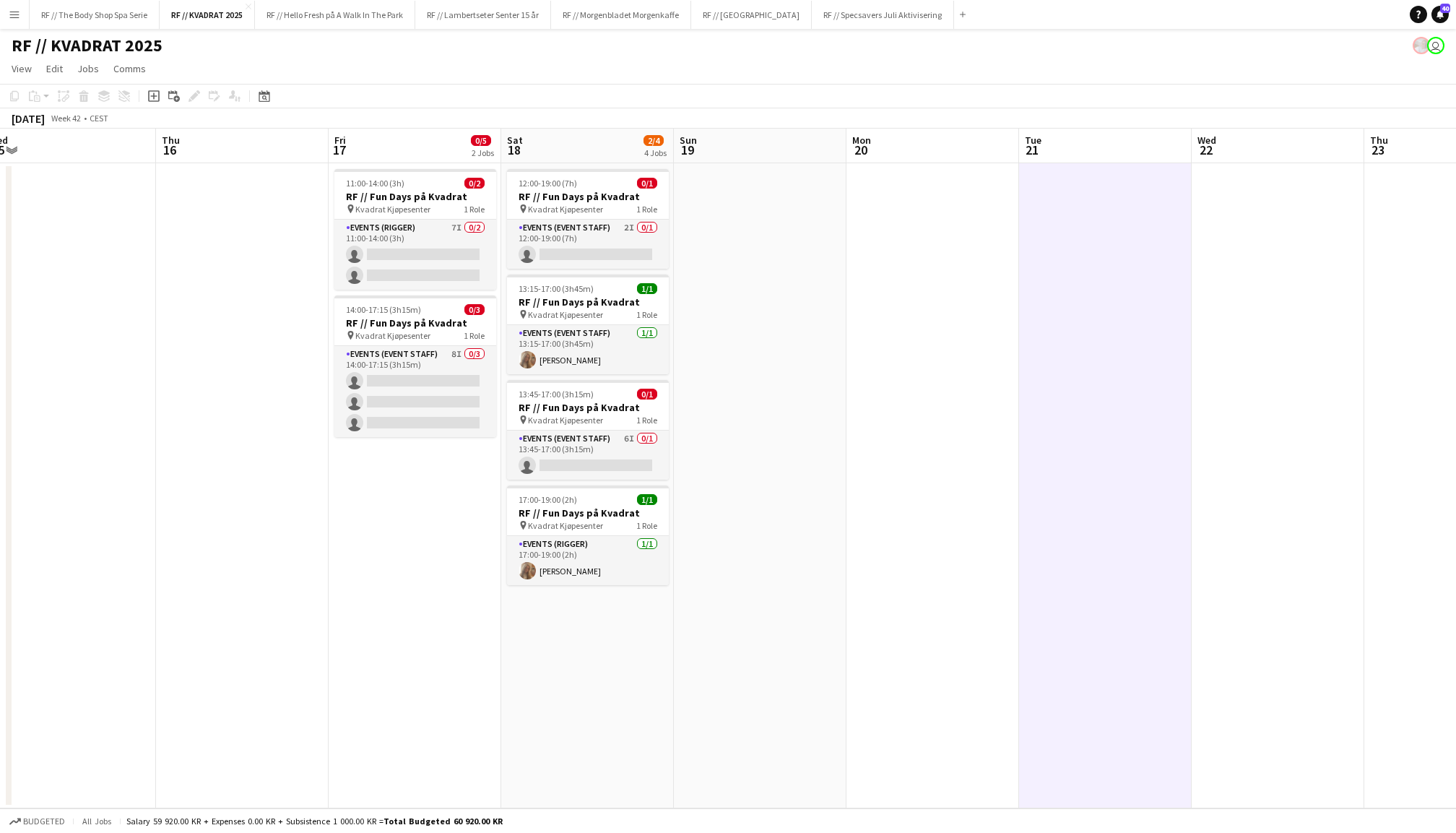
click at [828, 305] on app-date-cell at bounding box center [760, 486] width 173 height 645
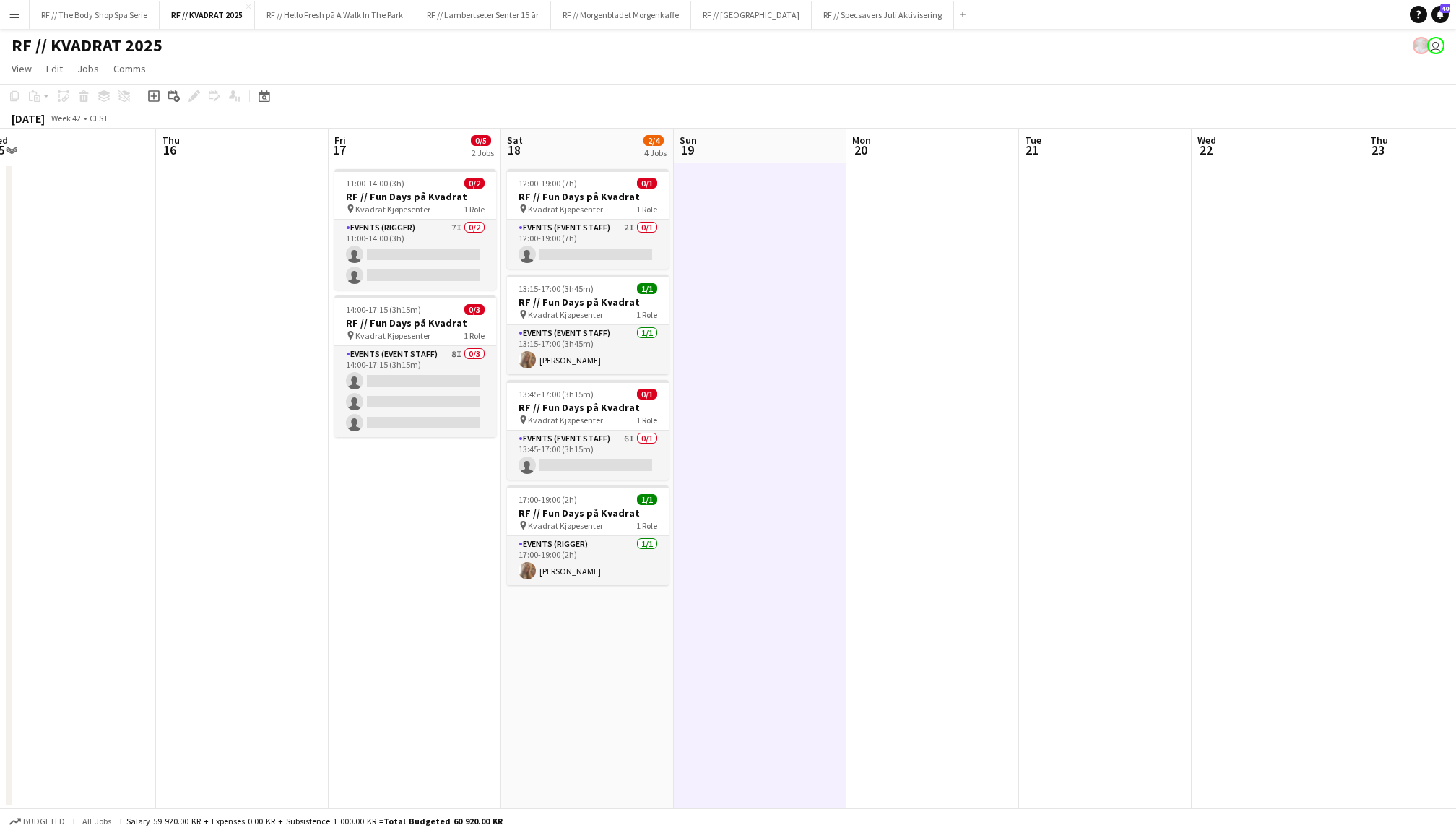
click at [903, 323] on app-date-cell at bounding box center [933, 486] width 173 height 645
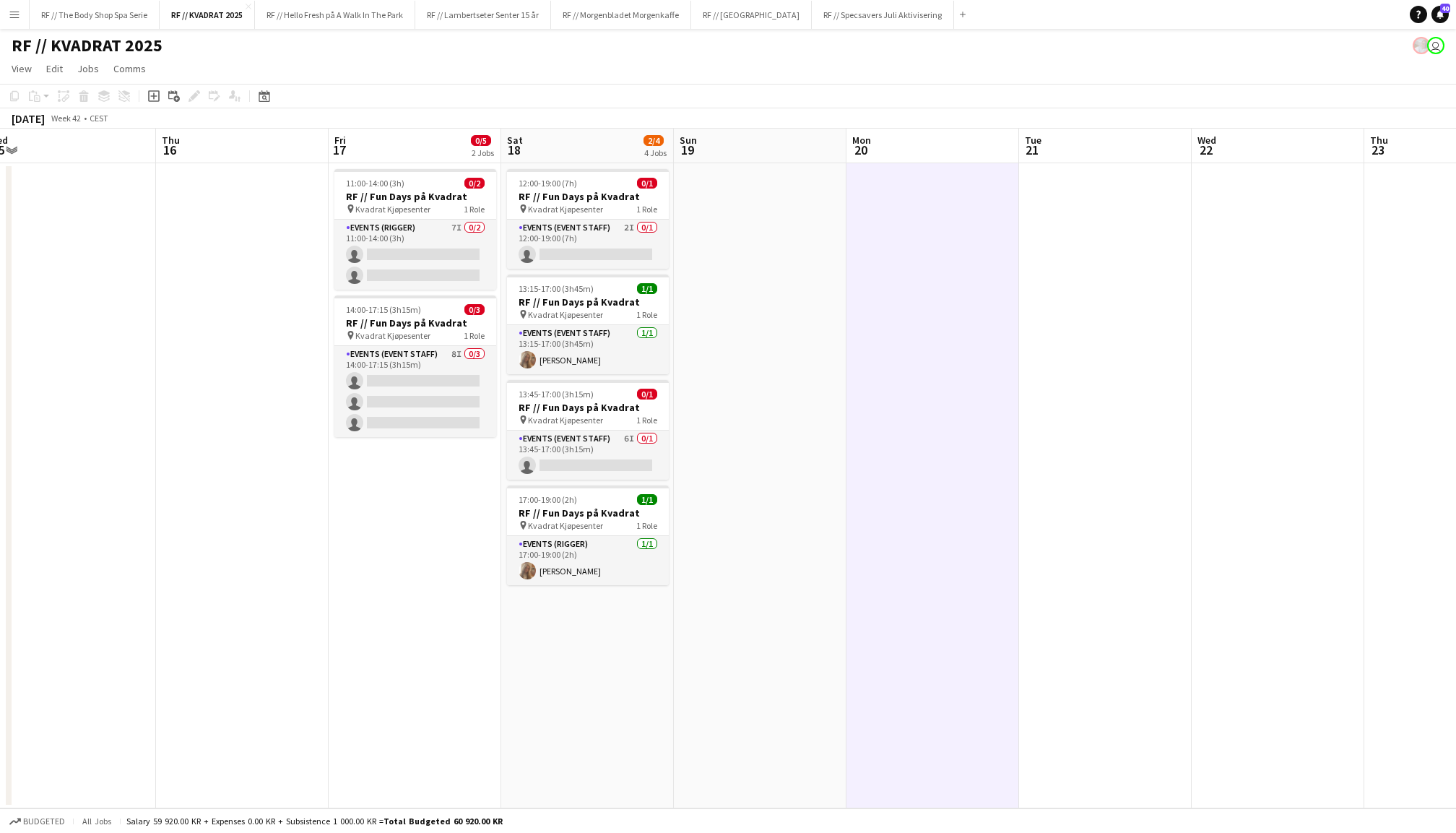
click at [1053, 351] on app-date-cell at bounding box center [1105, 486] width 173 height 645
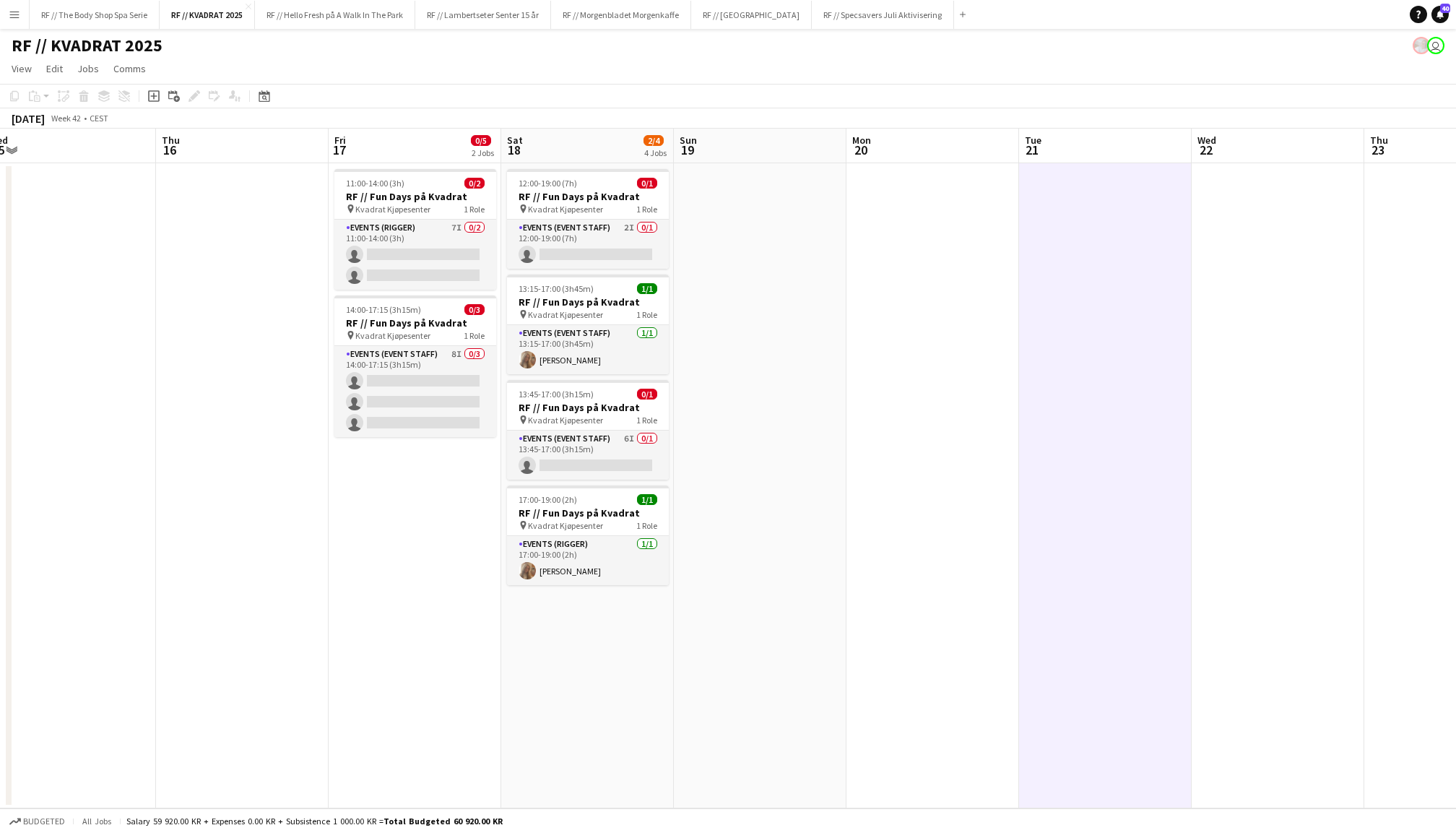
click at [784, 345] on app-date-cell at bounding box center [760, 486] width 173 height 645
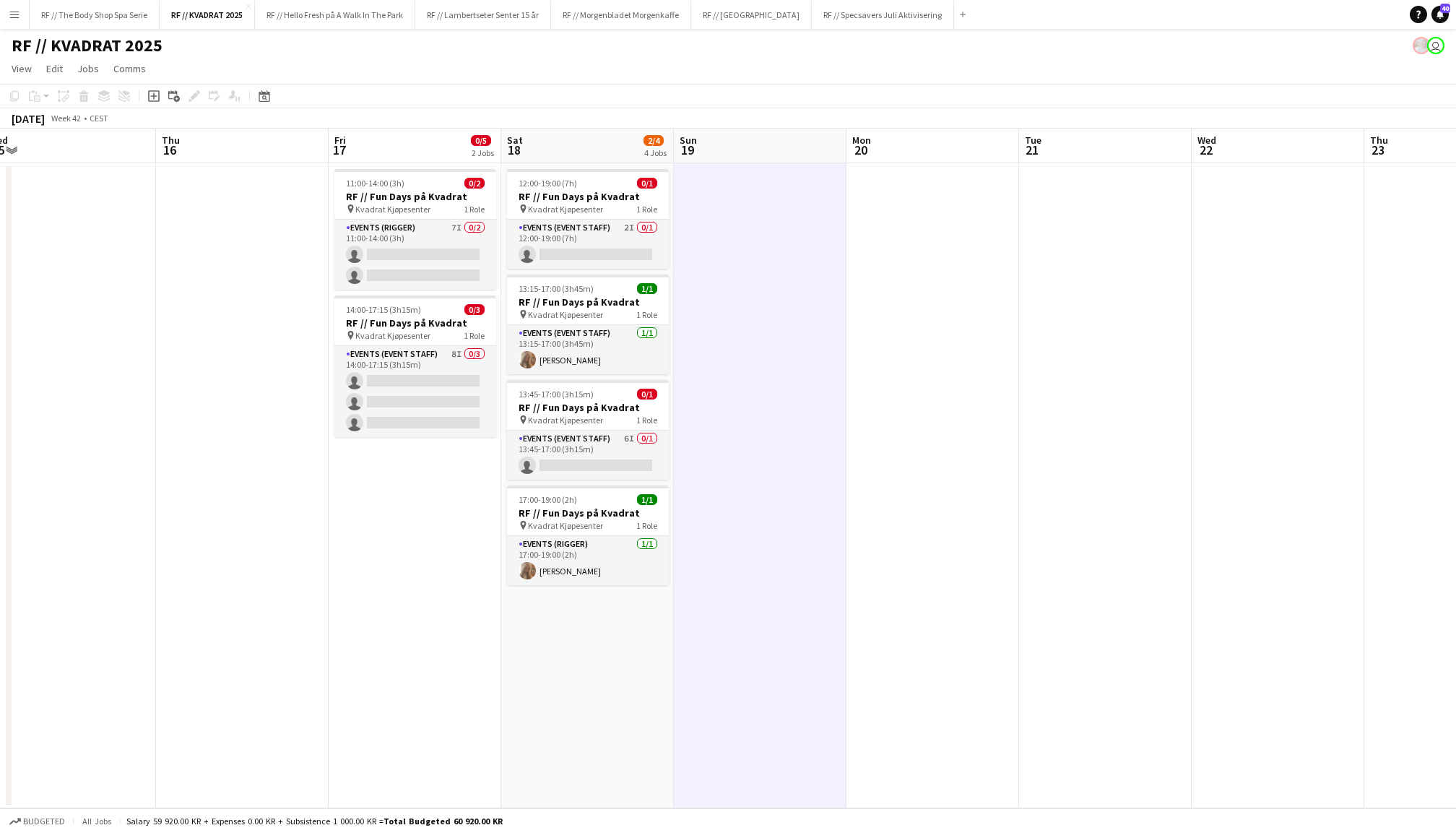
click at [940, 348] on app-date-cell at bounding box center [933, 486] width 173 height 645
